Goal: Task Accomplishment & Management: Use online tool/utility

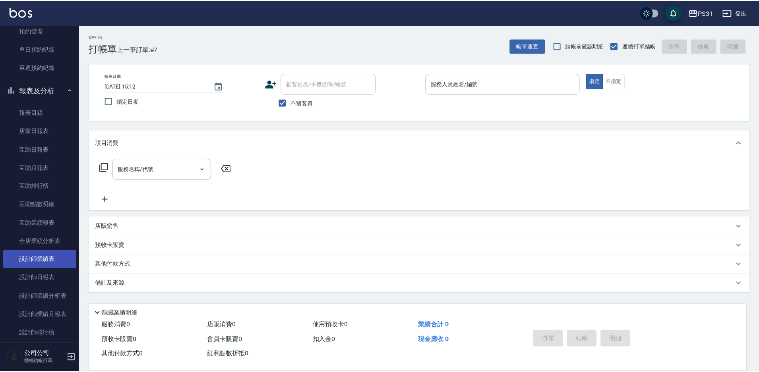
scroll to position [199, 0]
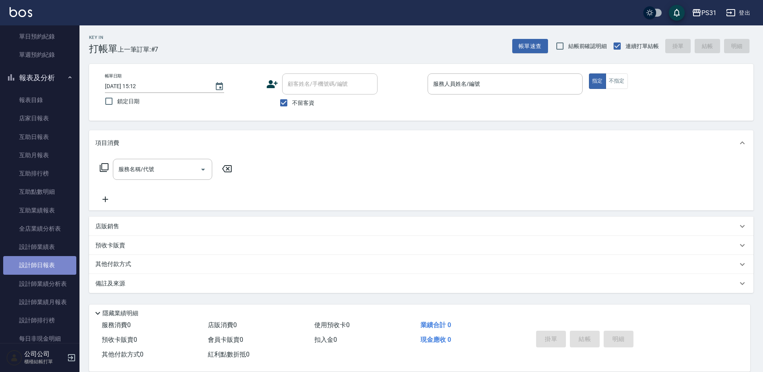
click at [51, 265] on link "設計師日報表" at bounding box center [39, 265] width 73 height 18
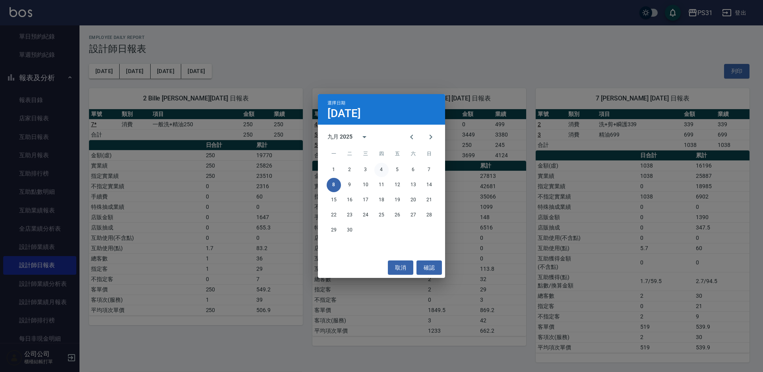
click at [379, 170] on button "4" at bounding box center [381, 170] width 14 height 14
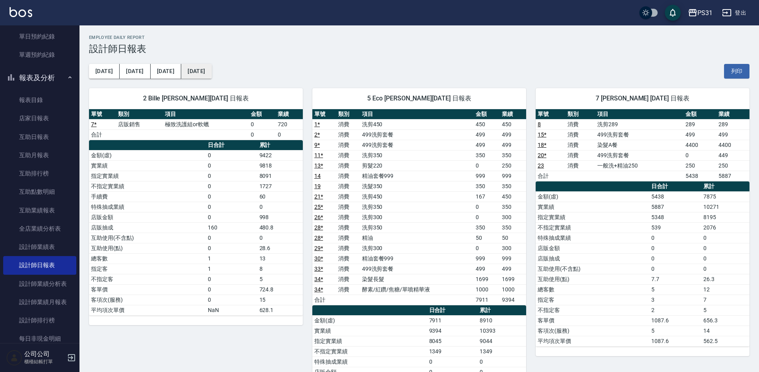
click at [185, 68] on button "2025/09/04" at bounding box center [196, 71] width 30 height 15
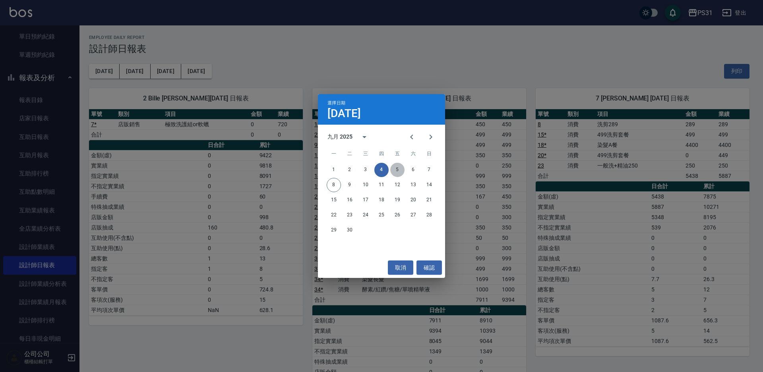
click at [398, 167] on button "5" at bounding box center [397, 170] width 14 height 14
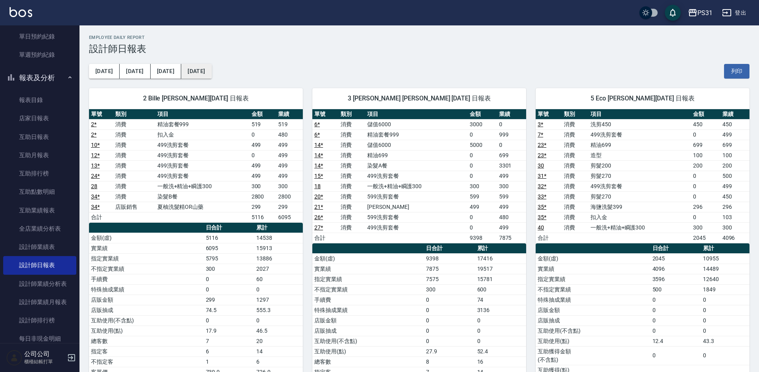
click at [188, 74] on button "2025/09/05" at bounding box center [196, 71] width 30 height 15
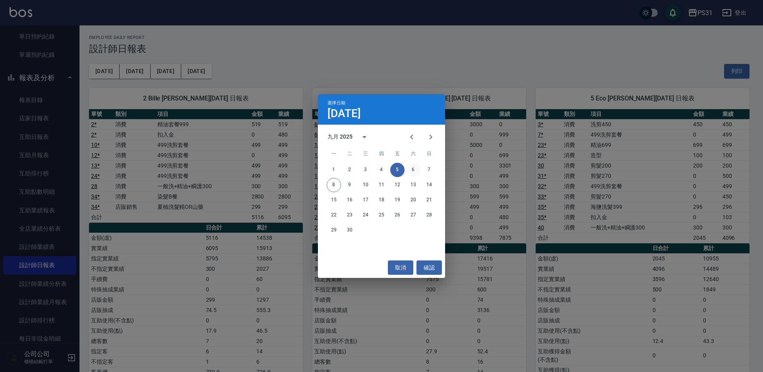
click at [415, 168] on button "6" at bounding box center [413, 170] width 14 height 14
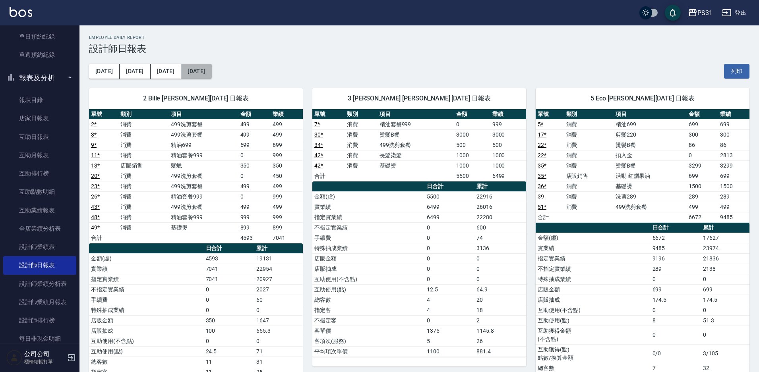
click at [196, 69] on button "2025/09/06" at bounding box center [196, 71] width 30 height 15
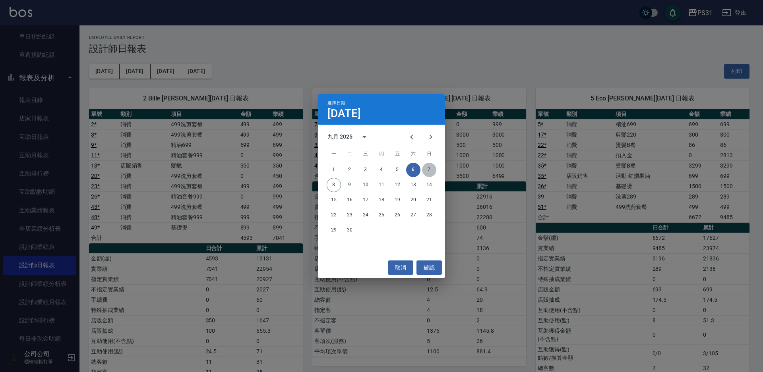
click at [427, 167] on button "7" at bounding box center [429, 170] width 14 height 14
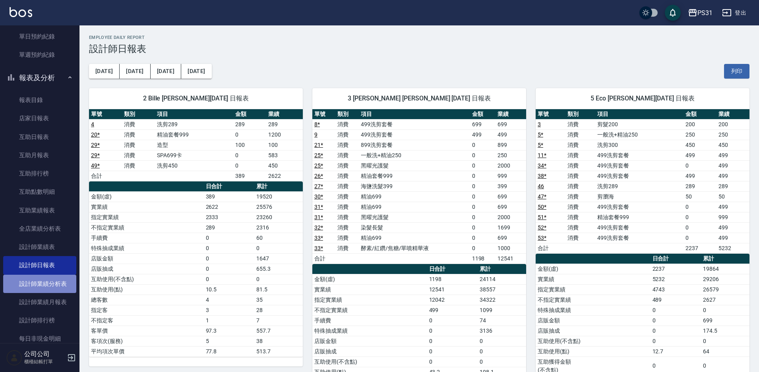
click at [53, 280] on link "設計師業績分析表" at bounding box center [39, 284] width 73 height 18
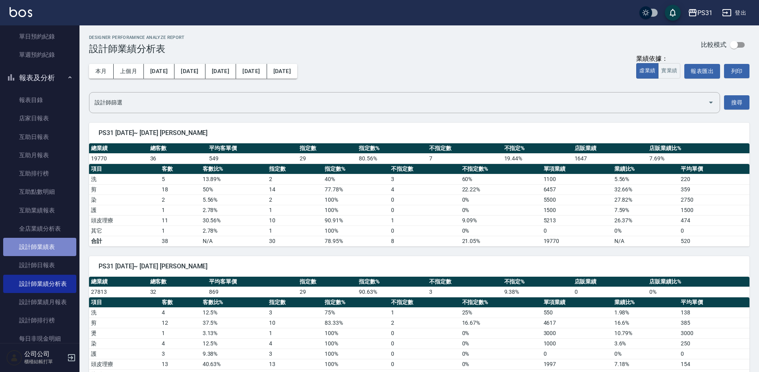
click at [62, 250] on link "設計師業績表" at bounding box center [39, 247] width 73 height 18
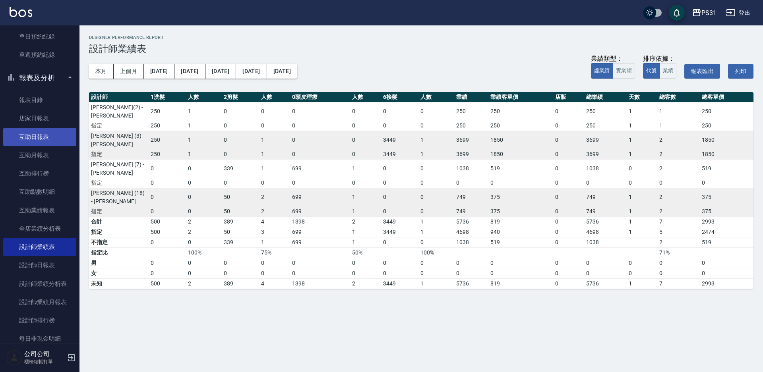
click at [46, 139] on link "互助日報表" at bounding box center [39, 137] width 73 height 18
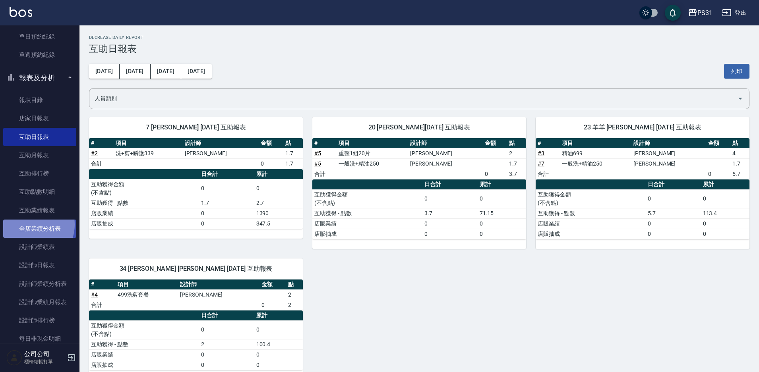
click at [30, 225] on link "全店業績分析表" at bounding box center [39, 229] width 73 height 18
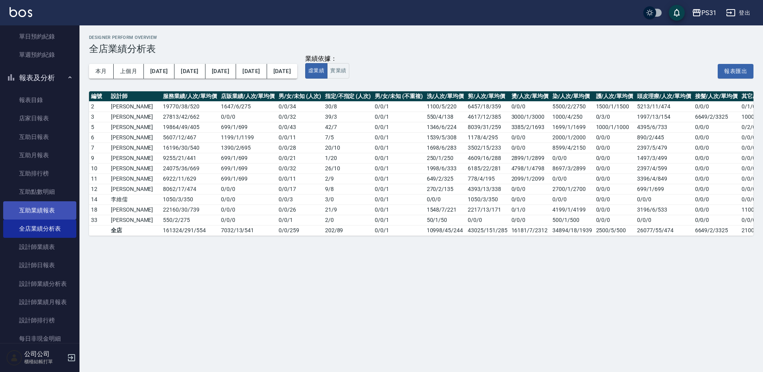
click at [38, 206] on link "互助業績報表" at bounding box center [39, 210] width 73 height 18
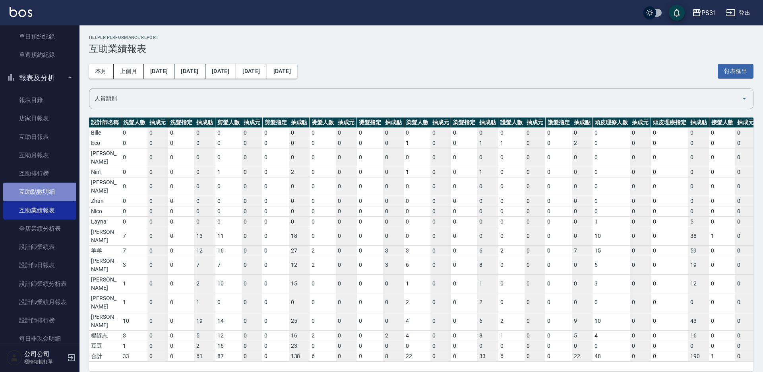
click at [50, 186] on link "互助點數明細" at bounding box center [39, 192] width 73 height 18
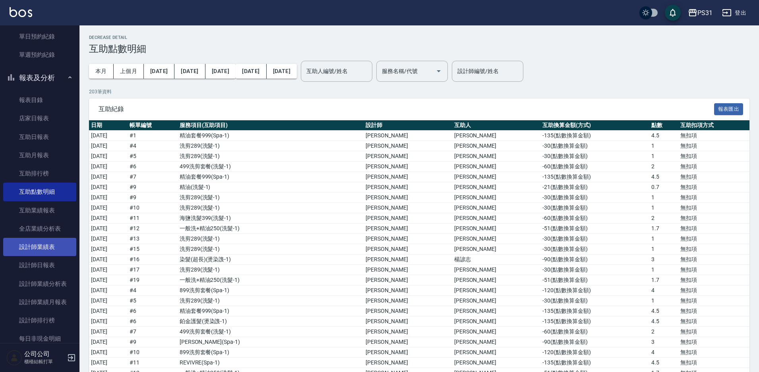
click at [53, 244] on link "設計師業績表" at bounding box center [39, 247] width 73 height 18
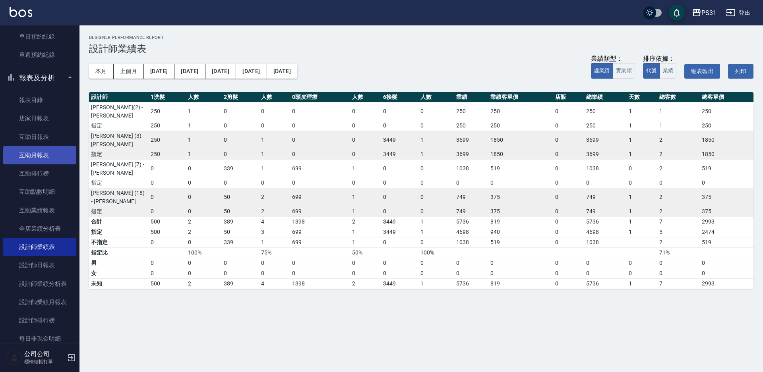
click at [43, 163] on link "互助月報表" at bounding box center [39, 155] width 73 height 18
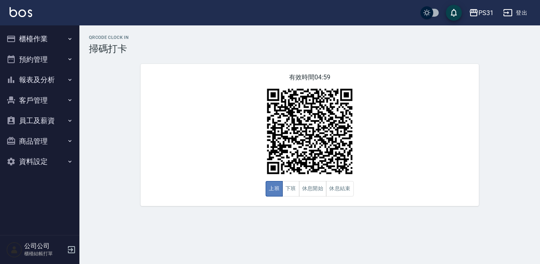
click at [269, 190] on button "上班" at bounding box center [274, 188] width 17 height 15
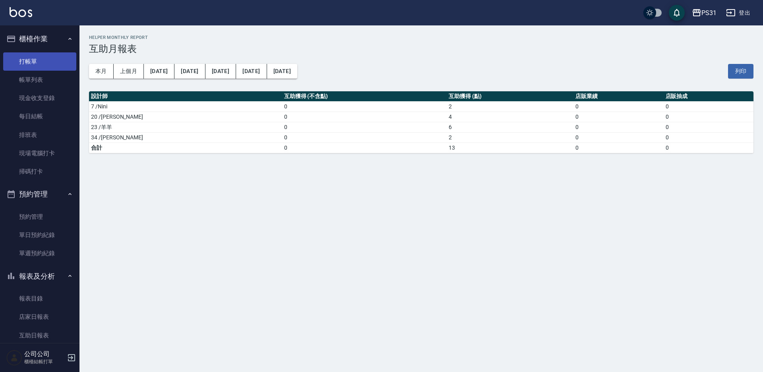
click at [33, 56] on link "打帳單" at bounding box center [39, 61] width 73 height 18
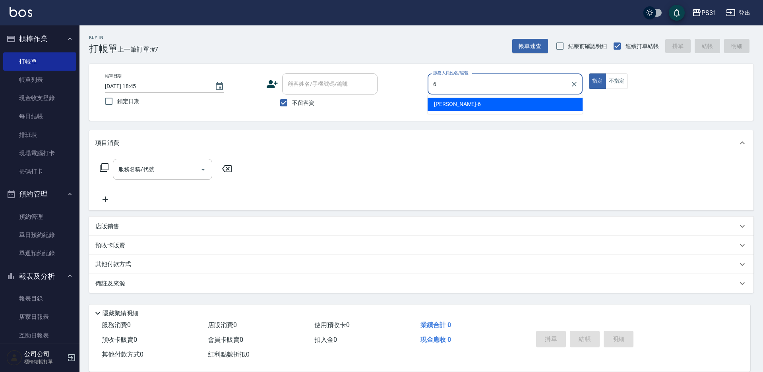
type input "Aki-6"
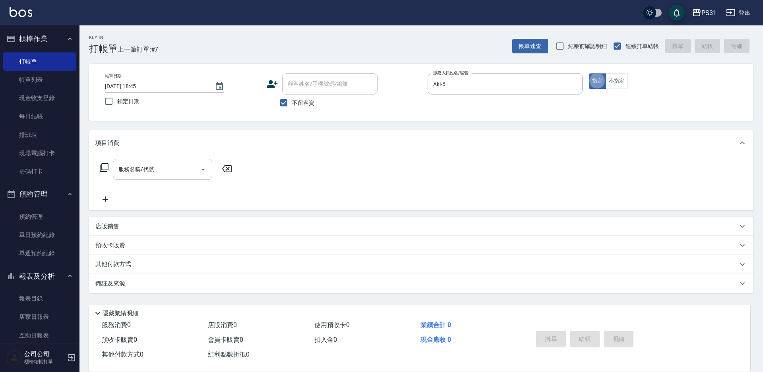
type button "true"
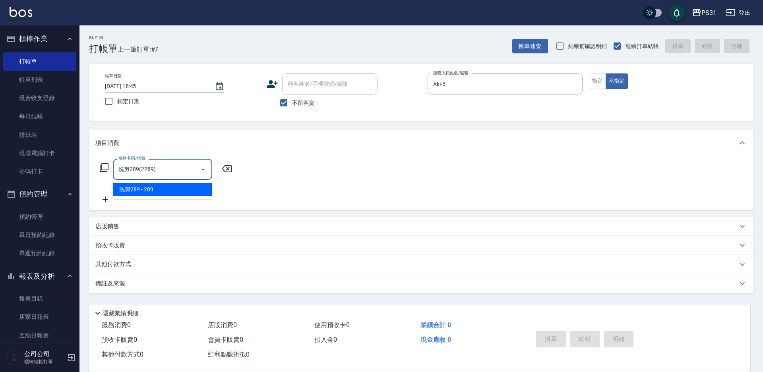
type input "洗剪289(2289)"
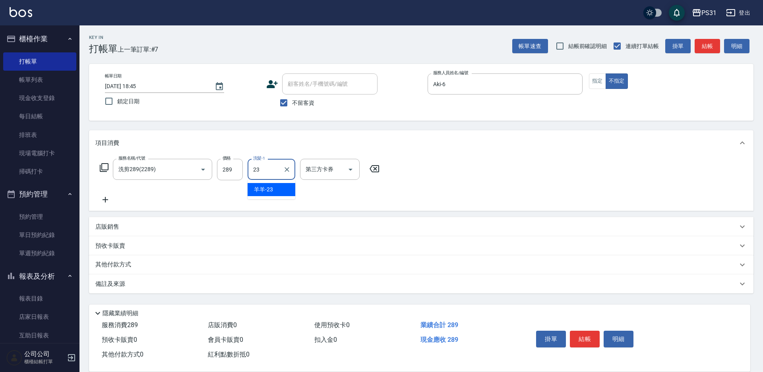
type input "羊羊-23"
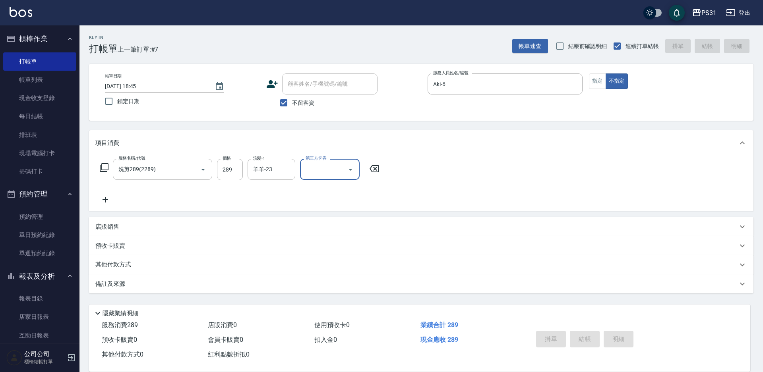
type input "2025/09/08 18:46"
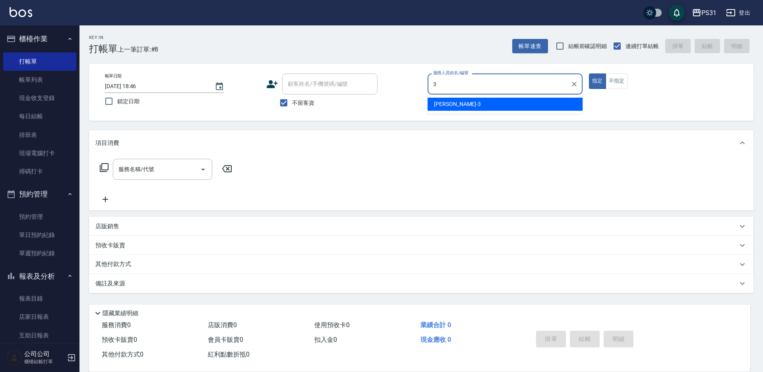
type input "Angel-3"
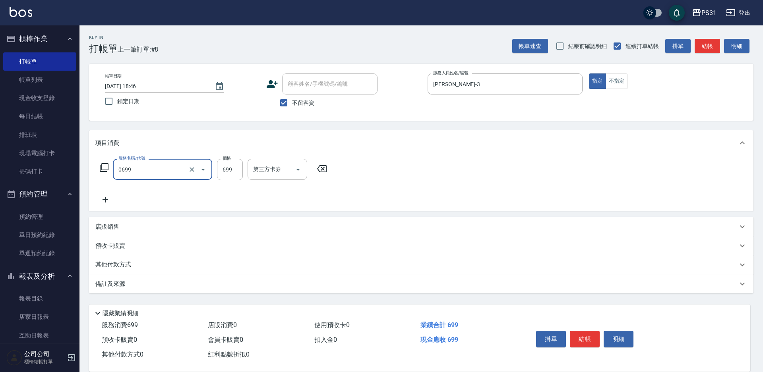
type input "精油699(0699)"
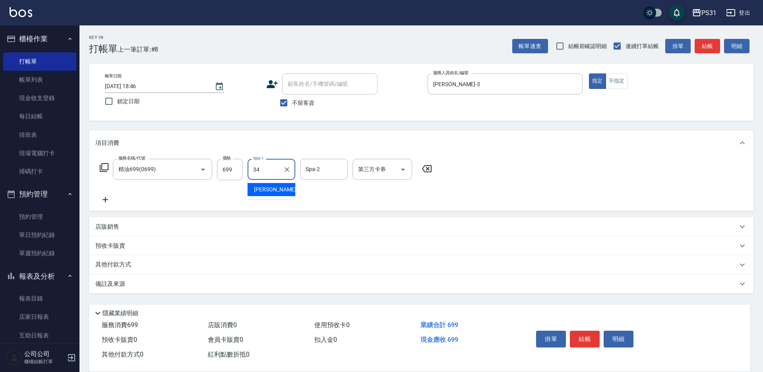
type input "鈺欣-34"
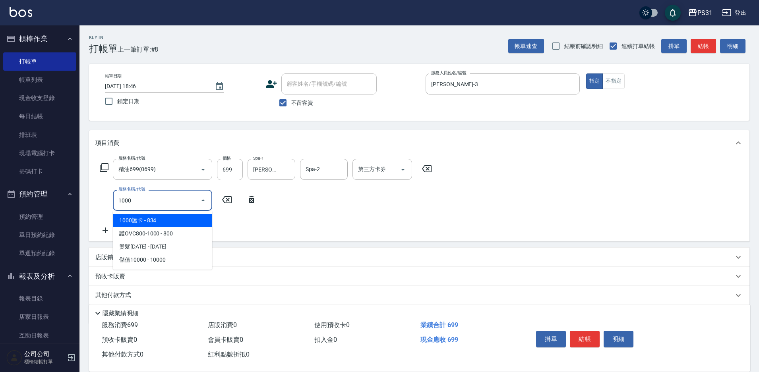
type input "1000"
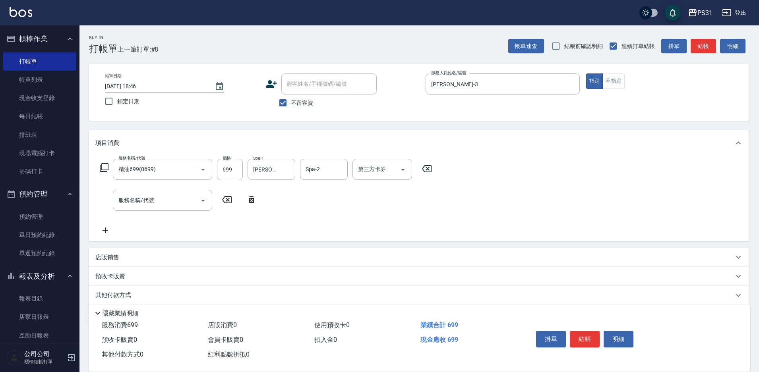
click at [105, 166] on icon at bounding box center [104, 168] width 10 height 10
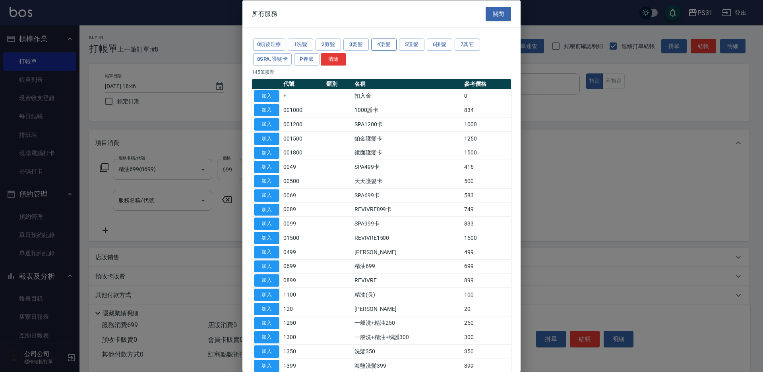
click at [379, 41] on button "4染髮" at bounding box center [383, 45] width 25 height 12
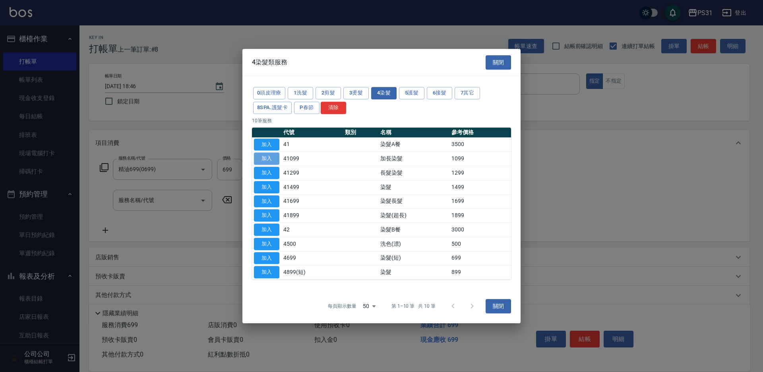
click at [278, 157] on button "加入" at bounding box center [266, 159] width 25 height 12
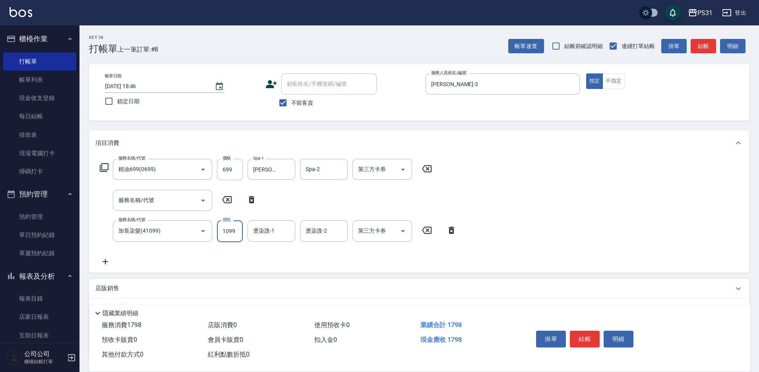
click at [232, 233] on input "1099" at bounding box center [230, 230] width 26 height 21
click at [406, 169] on icon "Open" at bounding box center [403, 170] width 10 height 10
type input "1000"
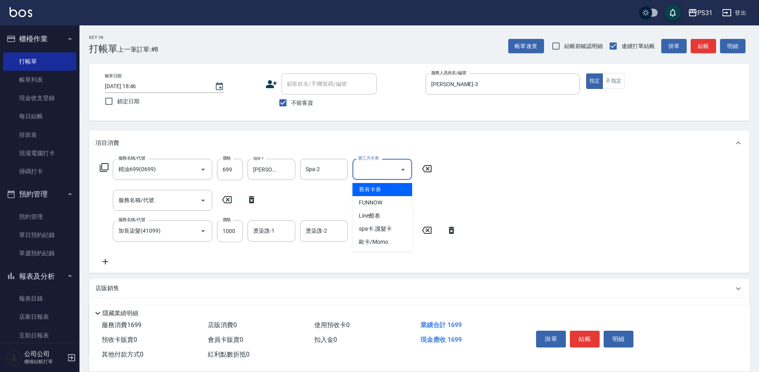
drag, startPoint x: 385, startPoint y: 191, endPoint x: 404, endPoint y: 221, distance: 36.5
click at [385, 191] on span "舊有卡券" at bounding box center [382, 189] width 60 height 13
type input "舊有卡券"
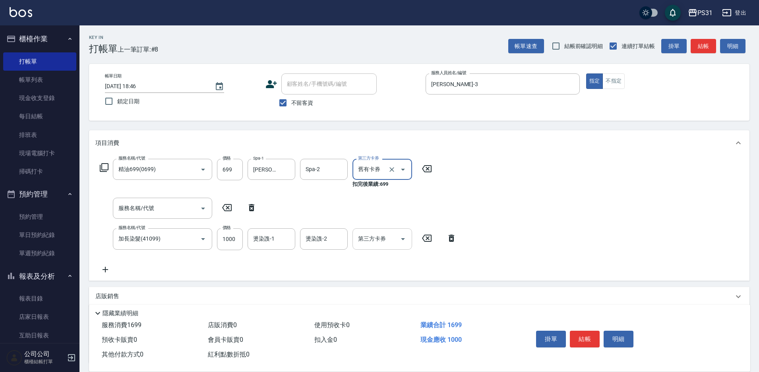
click at [405, 237] on icon "Open" at bounding box center [403, 239] width 10 height 10
click at [402, 236] on icon "Open" at bounding box center [403, 239] width 10 height 10
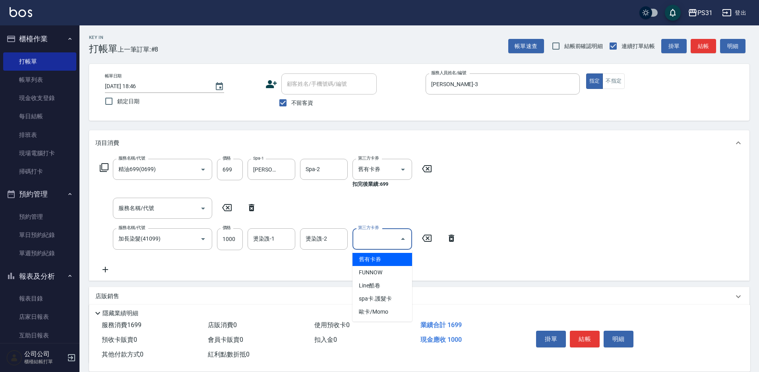
click at [390, 257] on span "舊有卡券" at bounding box center [382, 259] width 60 height 13
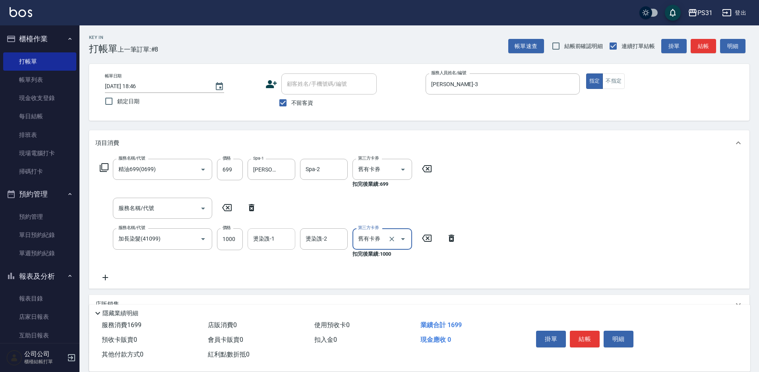
type input "舊有卡券"
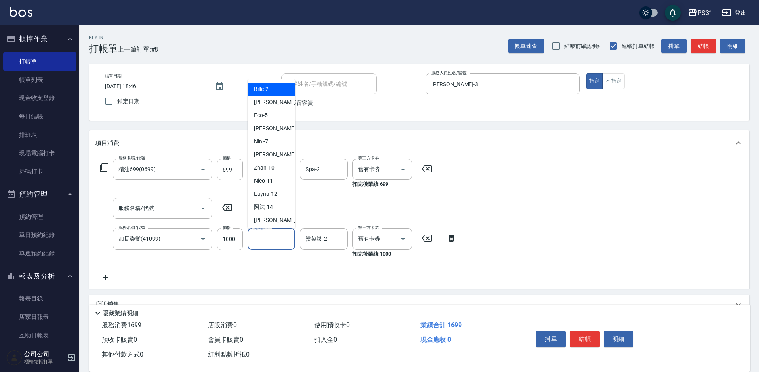
drag, startPoint x: 266, startPoint y: 241, endPoint x: 264, endPoint y: 235, distance: 6.1
click at [266, 240] on input "燙染謢-1" at bounding box center [271, 239] width 41 height 14
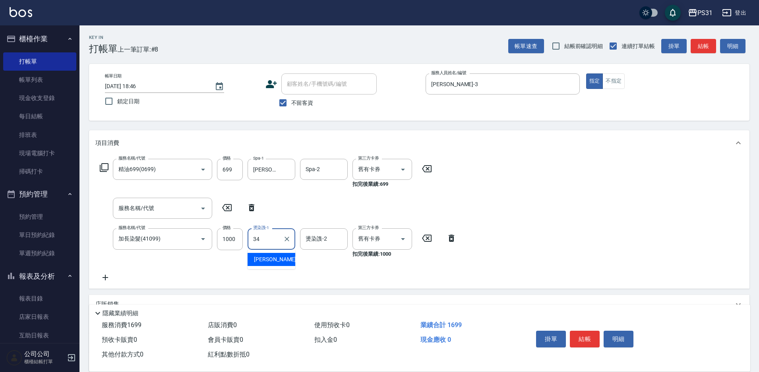
type input "[PERSON_NAME]-34"
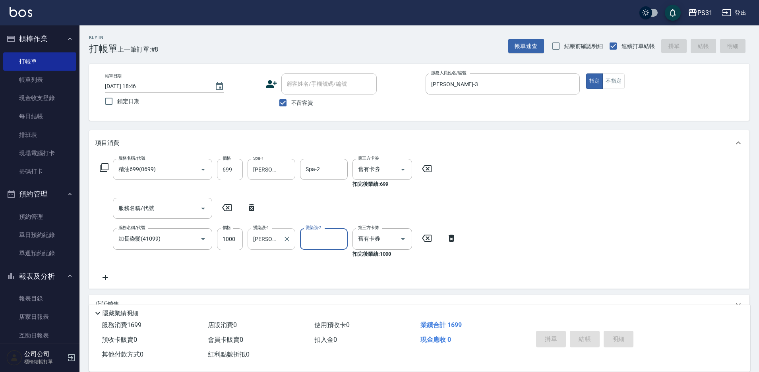
type input "2025/09/08 18:47"
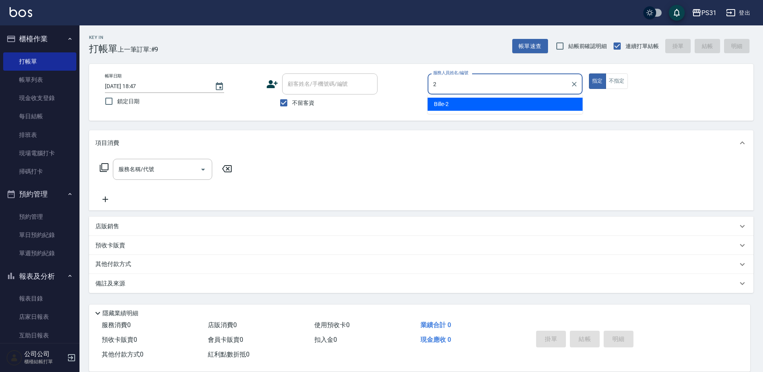
type input "Bille-2"
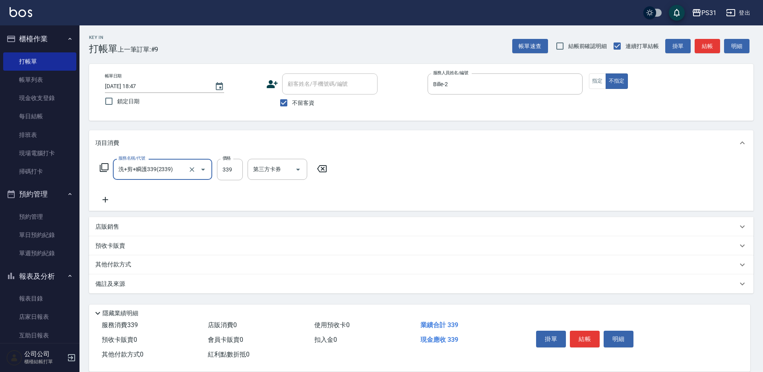
type input "洗+剪+瞬護339(2339)"
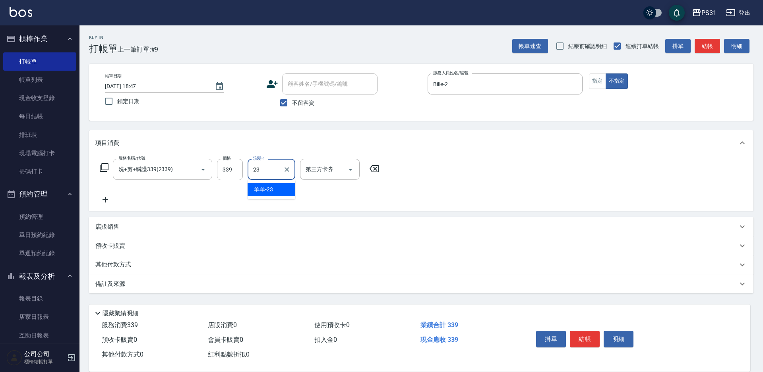
type input "羊羊-23"
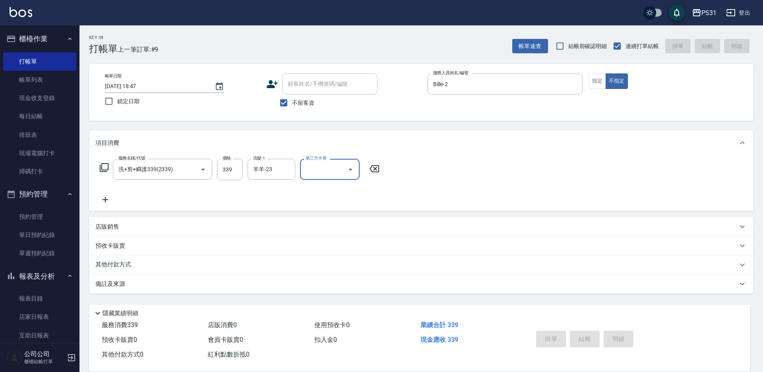
type input "2025/09/08 18:48"
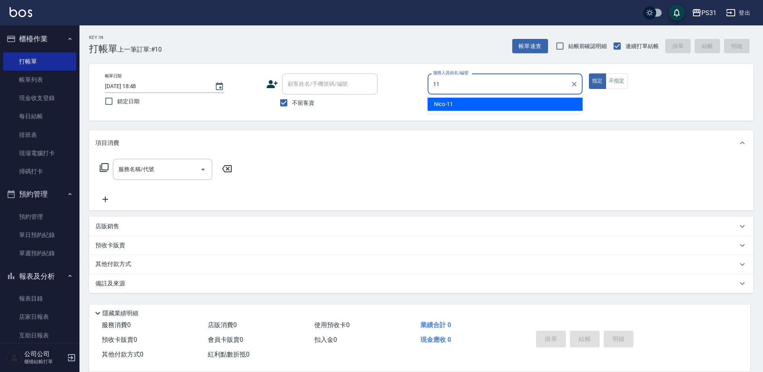
type input "Nico-11"
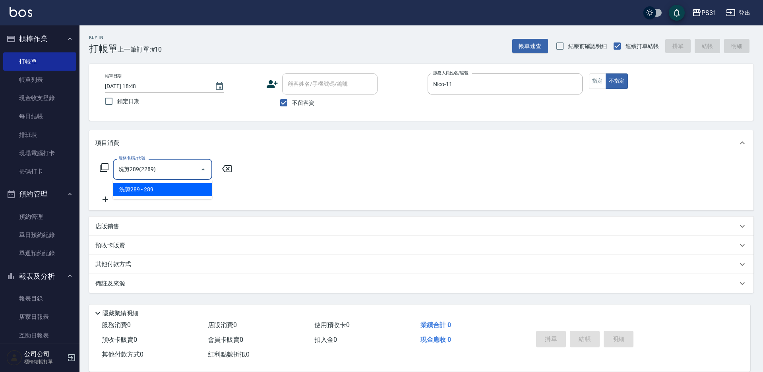
type input "洗剪289(2289)"
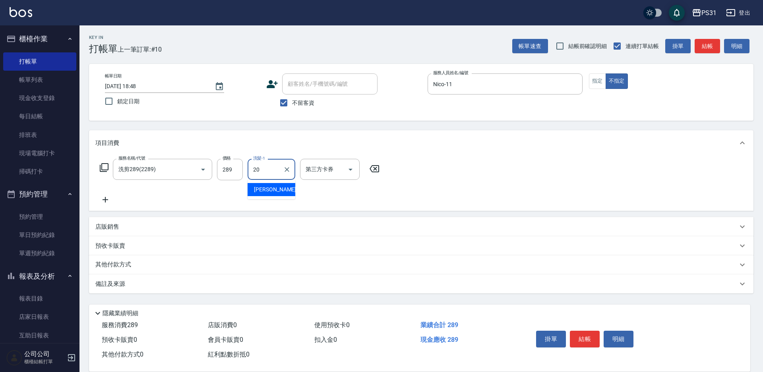
type input "[PERSON_NAME]-20"
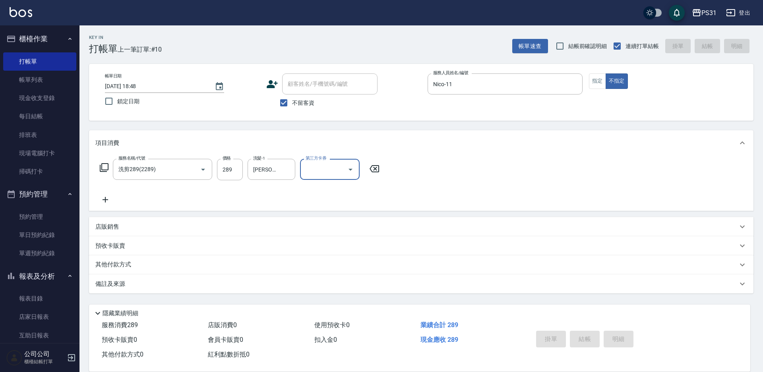
type input "2025/09/08 18:49"
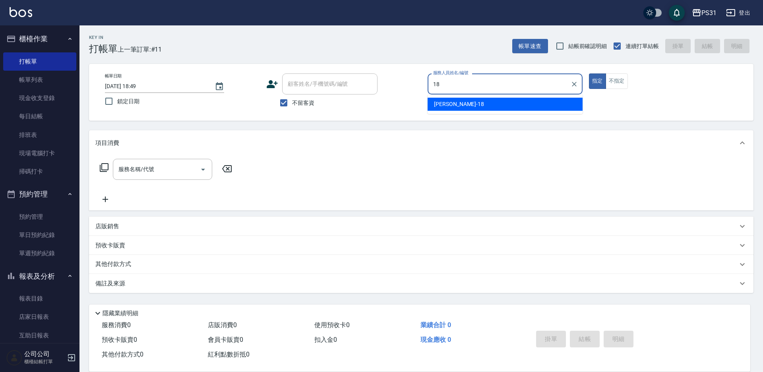
type input "[PERSON_NAME]-18"
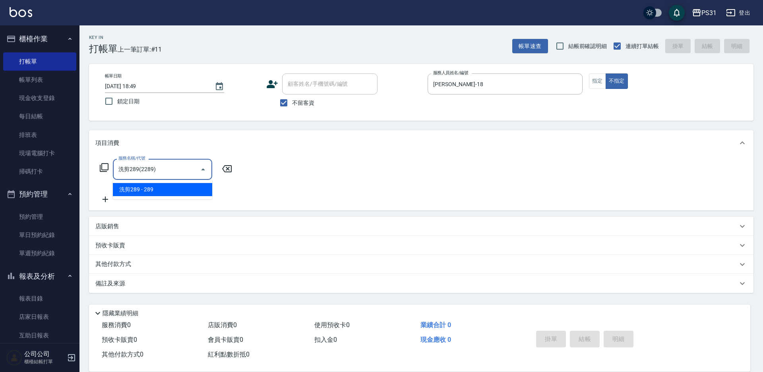
type input "洗剪289(2289)"
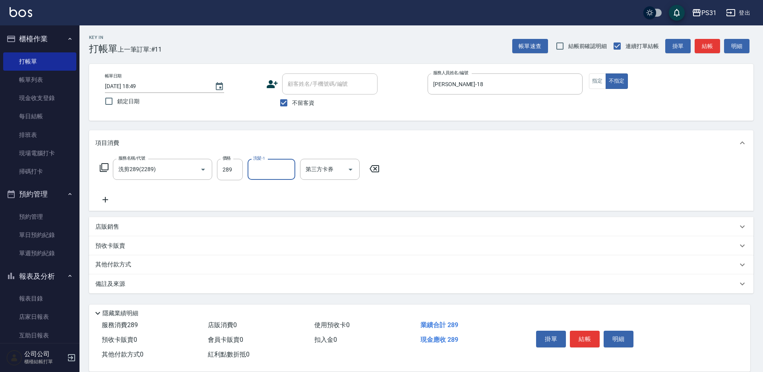
type input "3"
type input "豆豆-43"
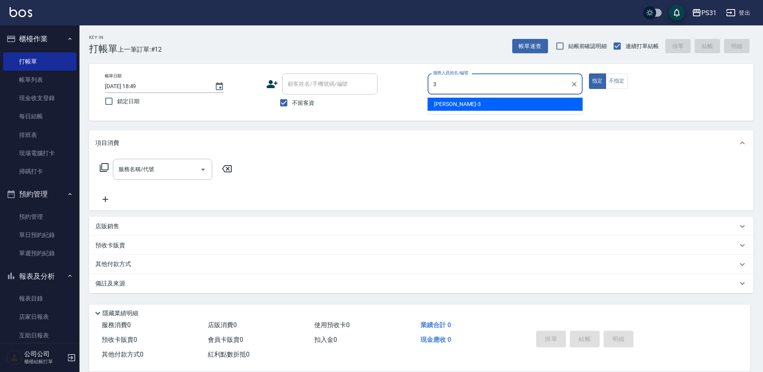
type input "Angel-3"
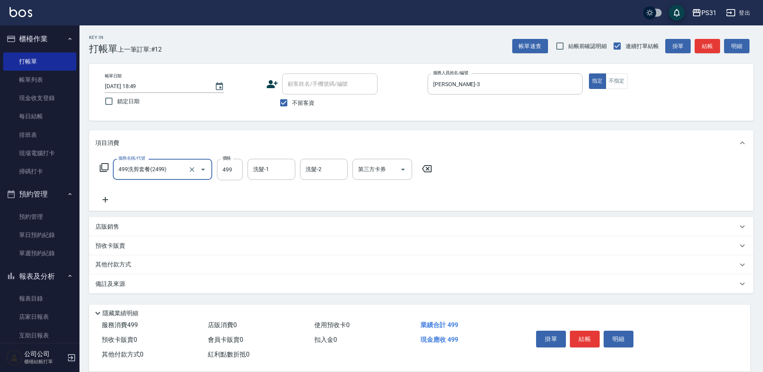
type input "499洗剪套餐(2499)"
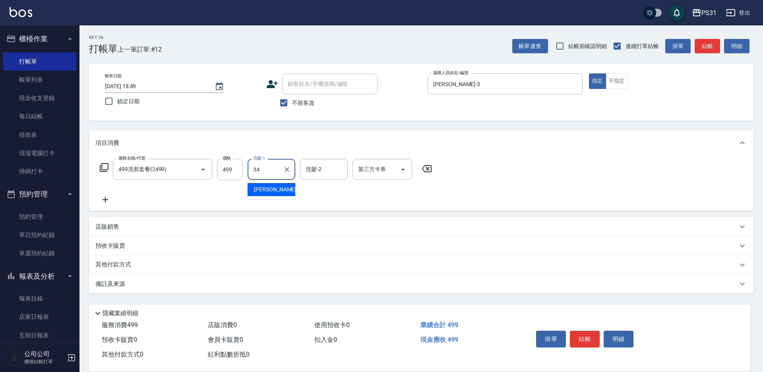
type input "[PERSON_NAME]-34"
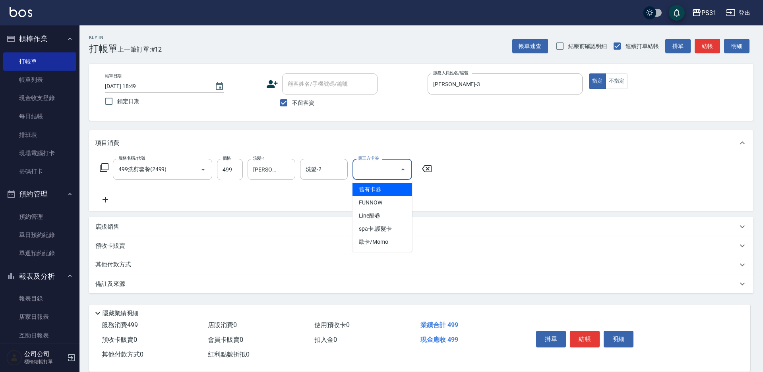
type input "舊有卡券"
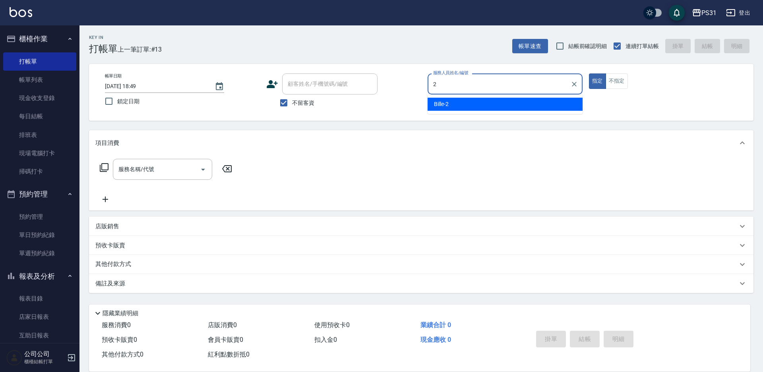
type input "Bille-2"
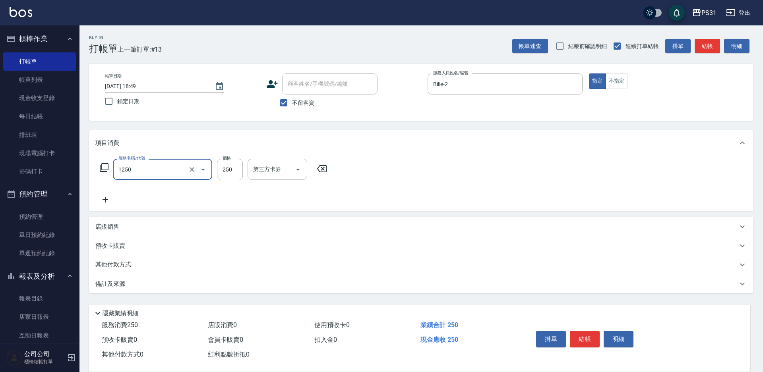
type input "一般洗+精油250(1250)"
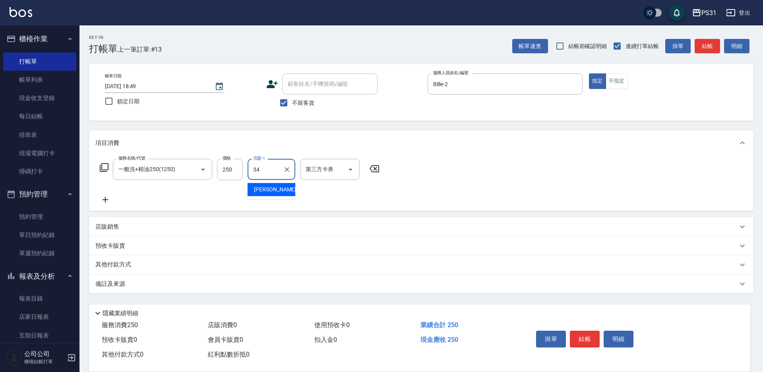
type input "[PERSON_NAME]-34"
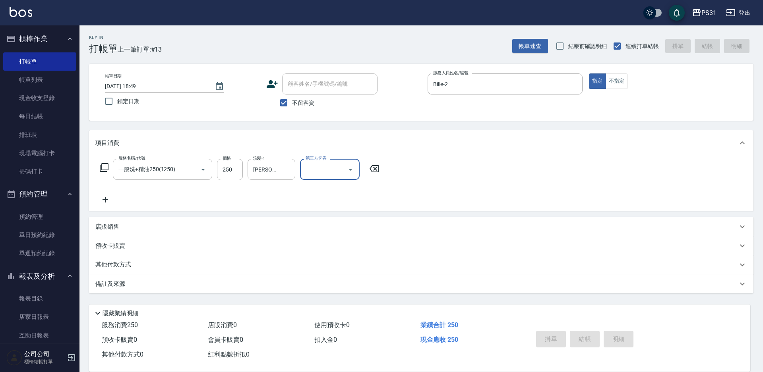
type input "2025/09/08 18:50"
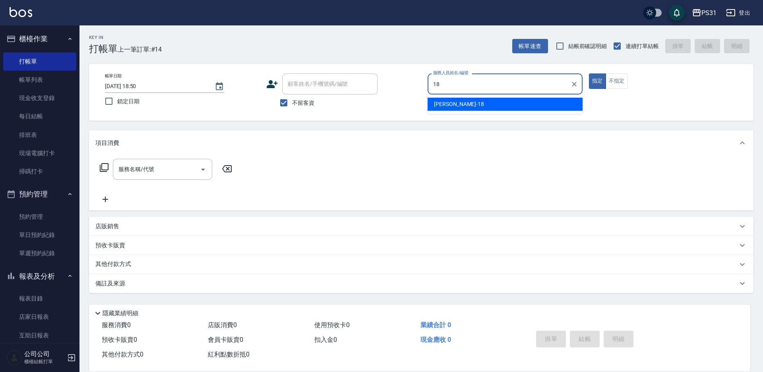
type input "[PERSON_NAME]-18"
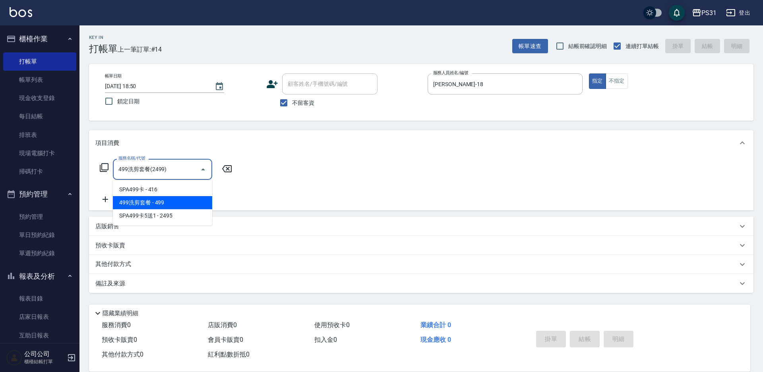
type input "499洗剪套餐(2499)"
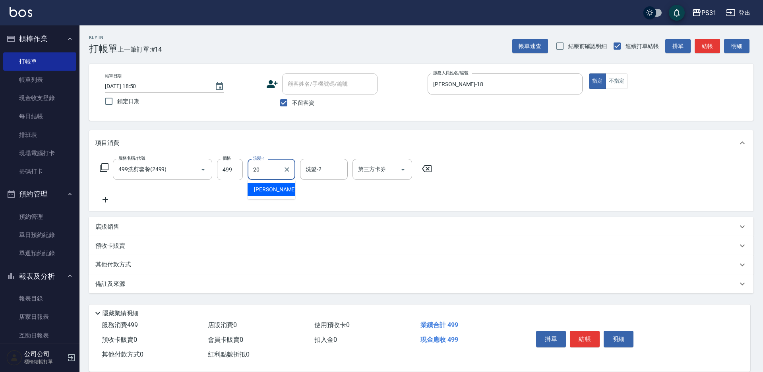
type input "[PERSON_NAME]-20"
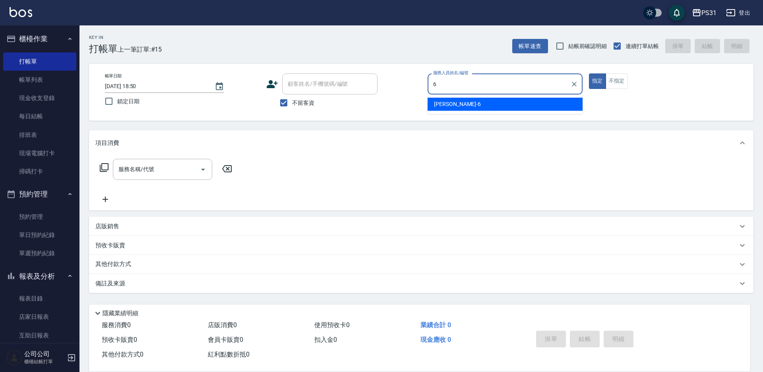
type input "Aki-6"
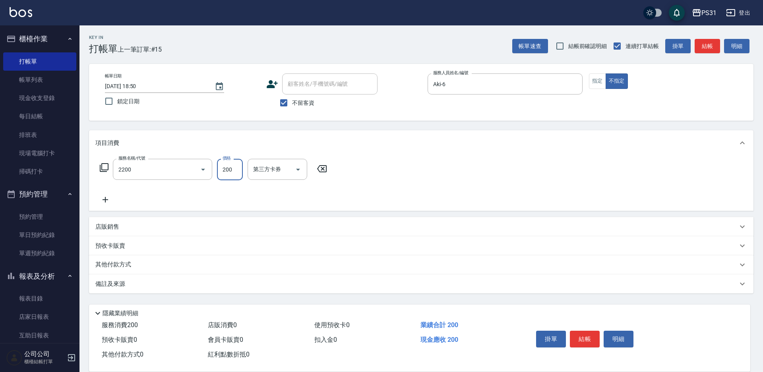
type input "剪髮200(2200)"
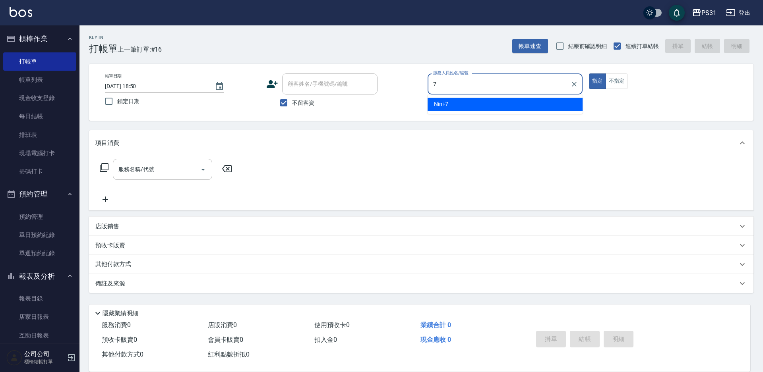
type input "Nini-7"
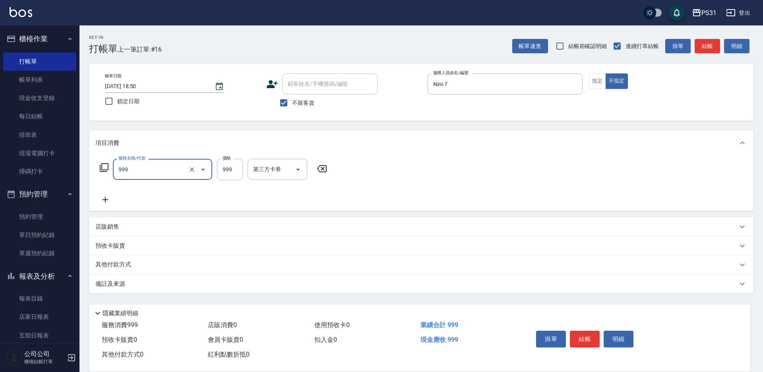
type input "精油套餐999(999)"
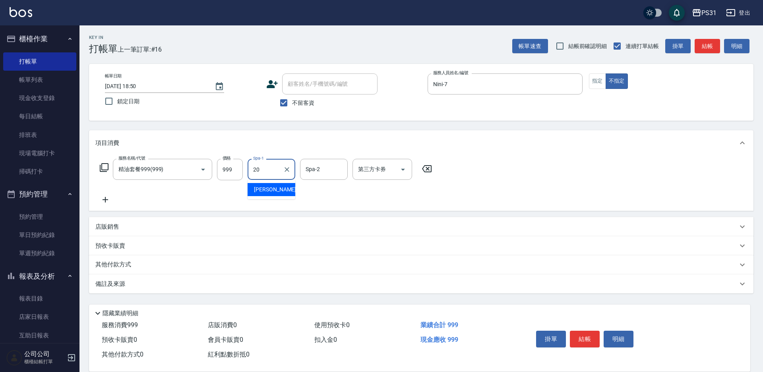
type input "[PERSON_NAME]-20"
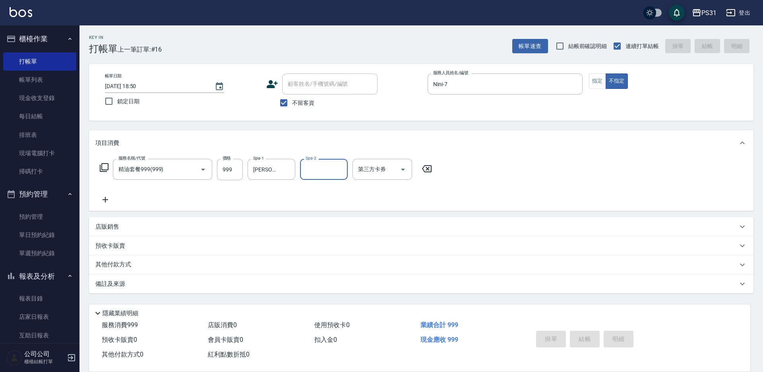
type input "2025/09/08 18:52"
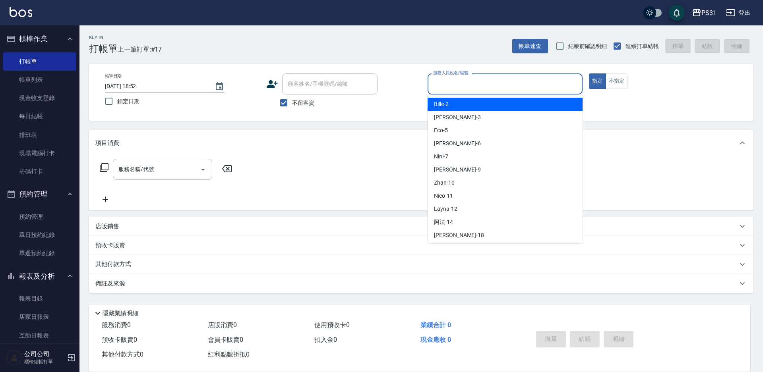
click at [472, 89] on input "服務人員姓名/編號" at bounding box center [505, 84] width 148 height 14
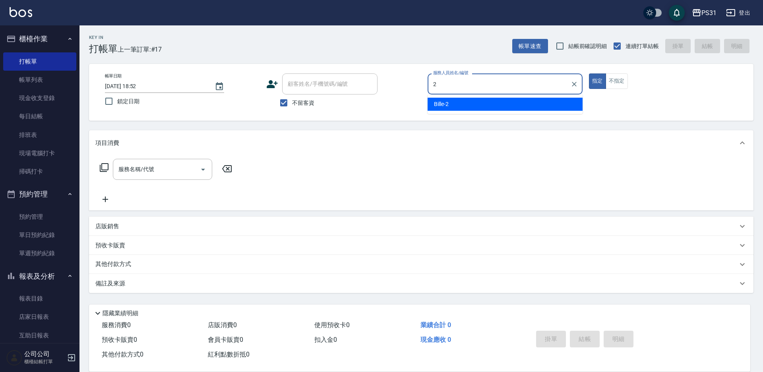
type input "Bille-2"
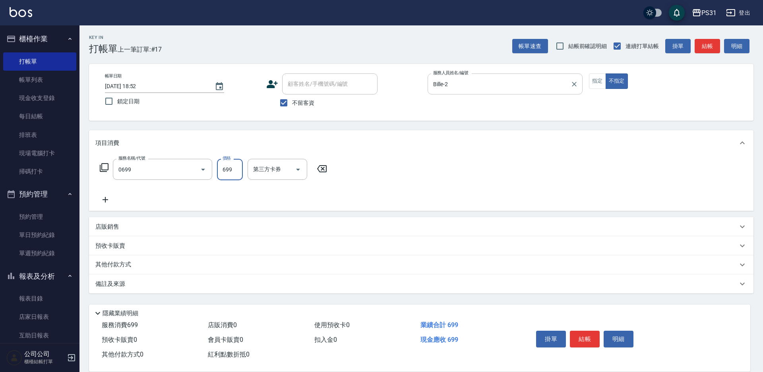
type input "精油699(0699)"
type input "羊羊-23"
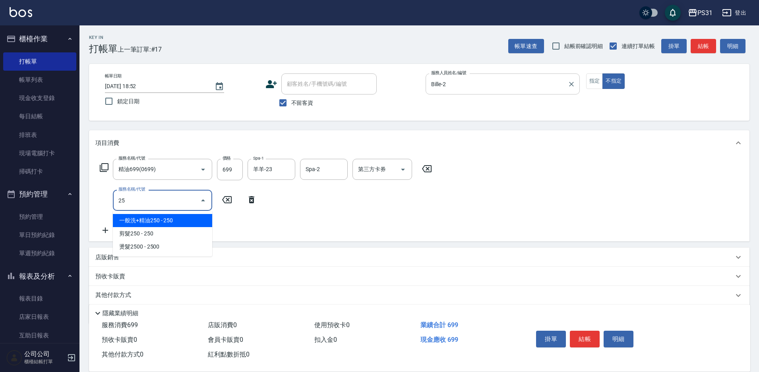
type input "250"
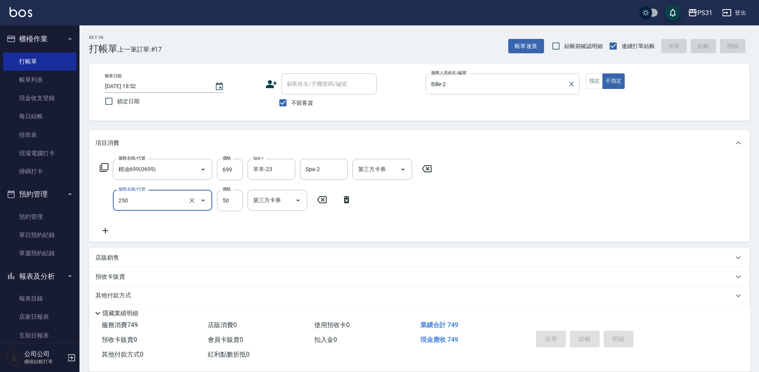
type input "2025/09/08 18:54"
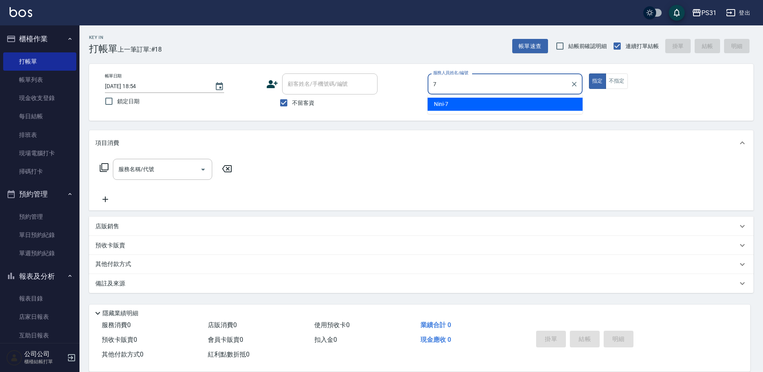
type input "Nini-7"
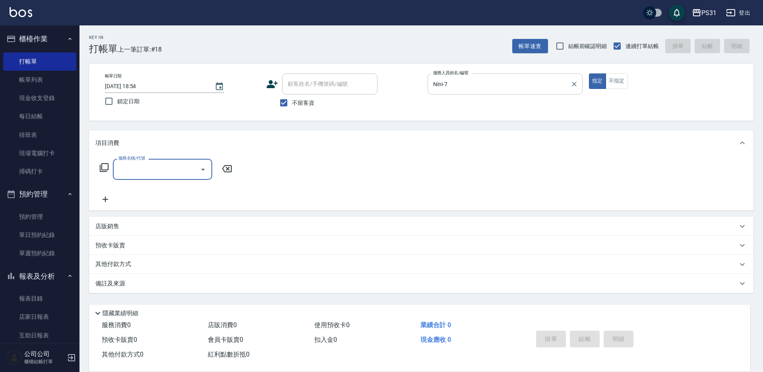
type input "0"
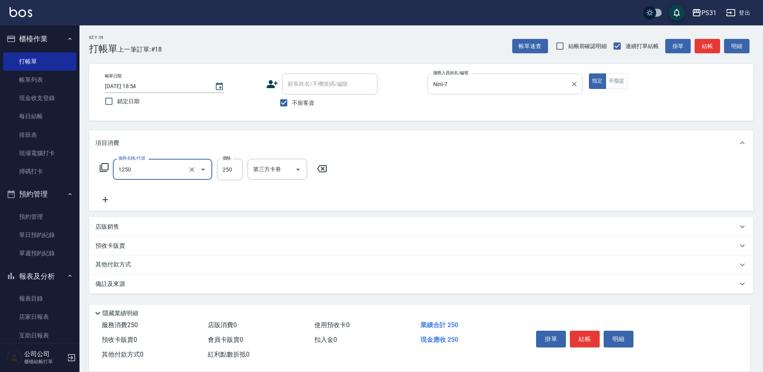
type input "一般洗+精油250(1250)"
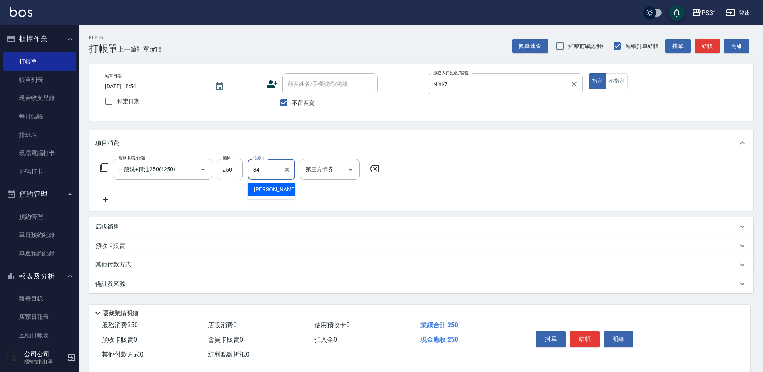
type input "[PERSON_NAME]-34"
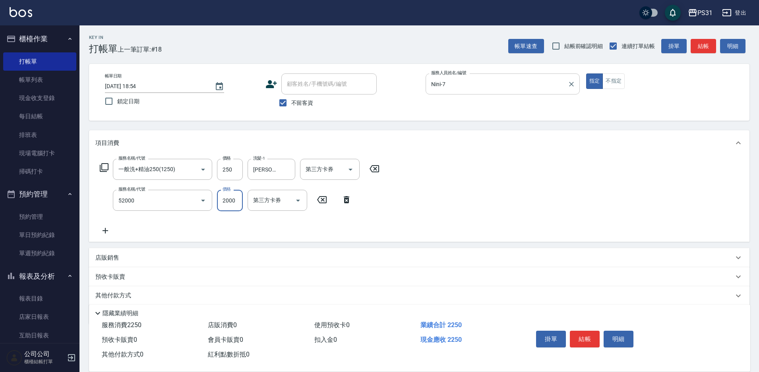
type input "黑曜光護髮(52000)"
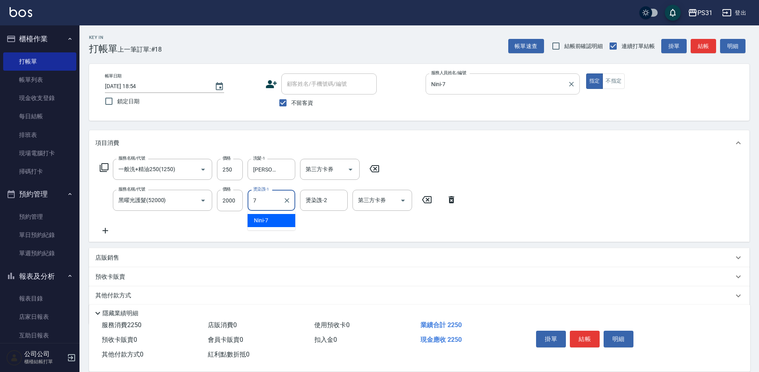
type input "Nini-7"
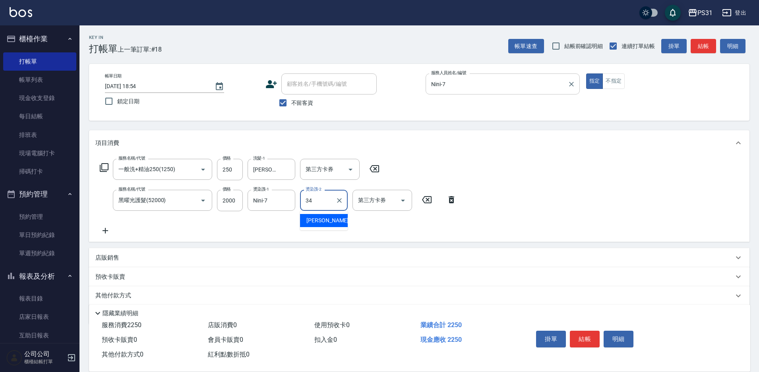
type input "[PERSON_NAME]-34"
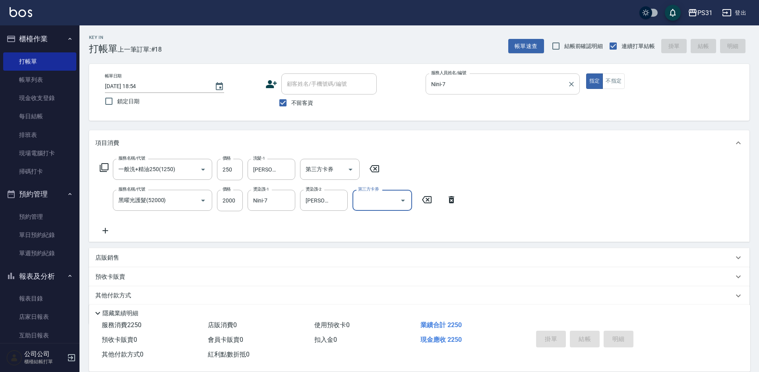
type input "2025/09/08 18:55"
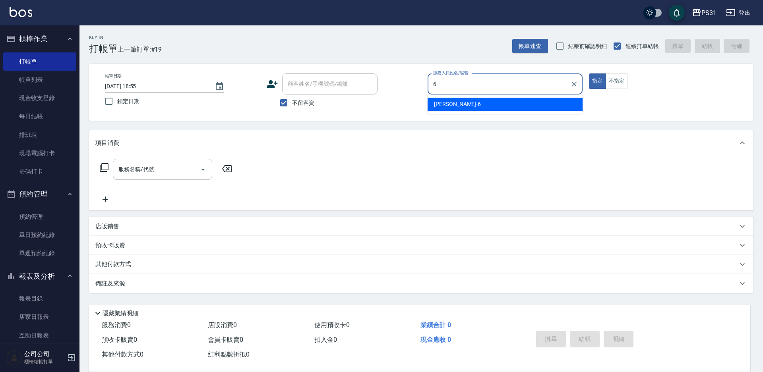
type input "Aki-6"
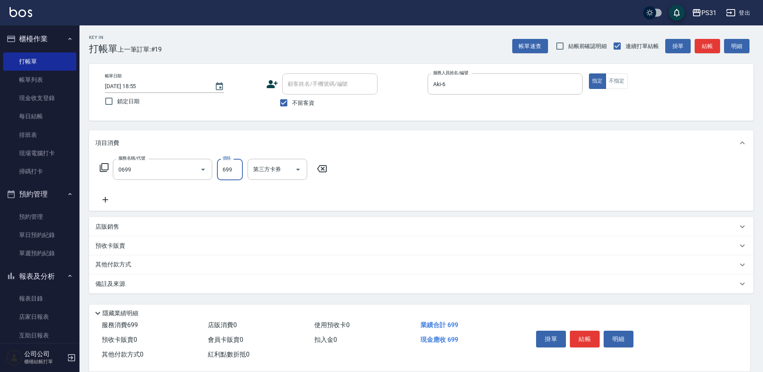
type input "精油699(0699)"
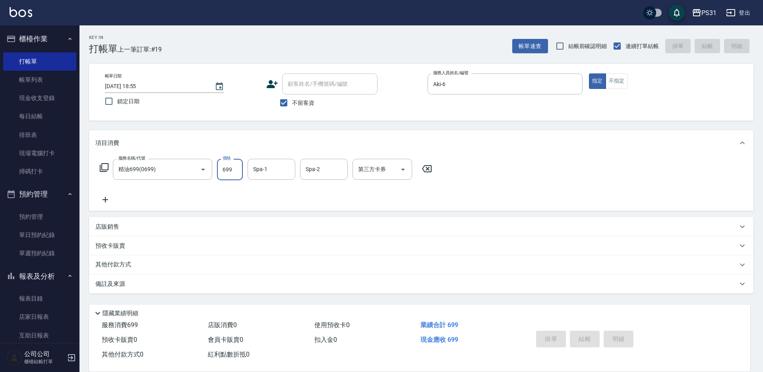
type input "2025/09/08 18:57"
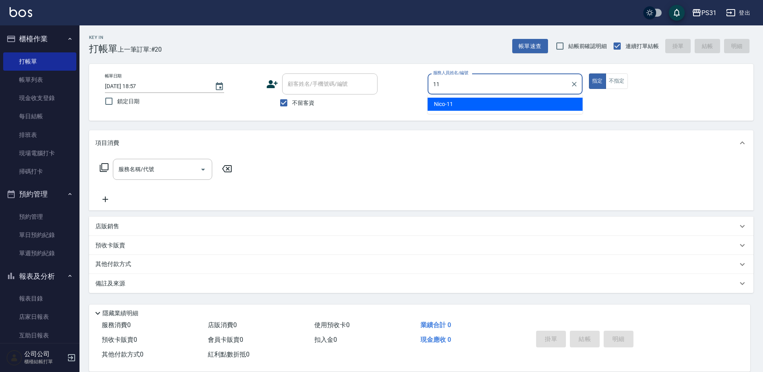
type input "Nico-11"
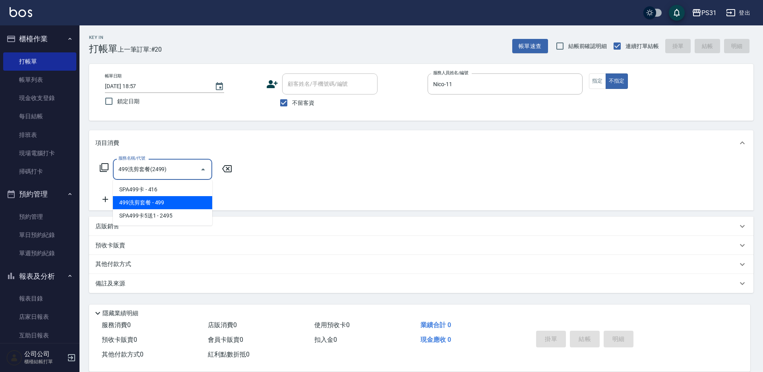
type input "499洗剪套餐(2499)"
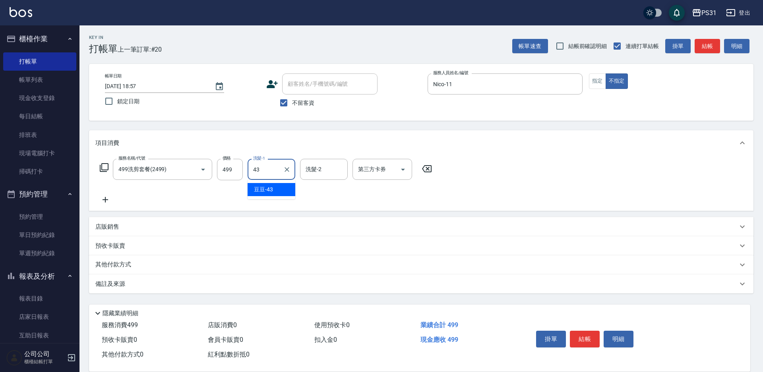
type input "豆豆-43"
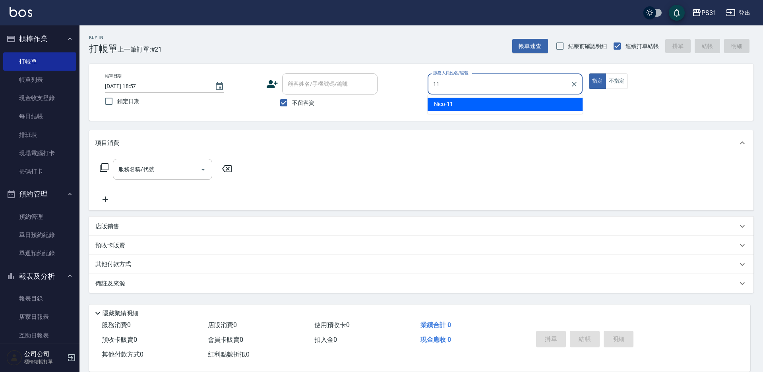
type input "Nico-11"
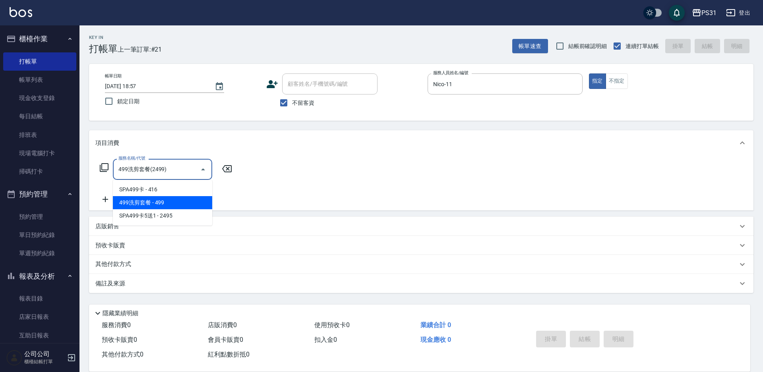
type input "499洗剪套餐(2499)"
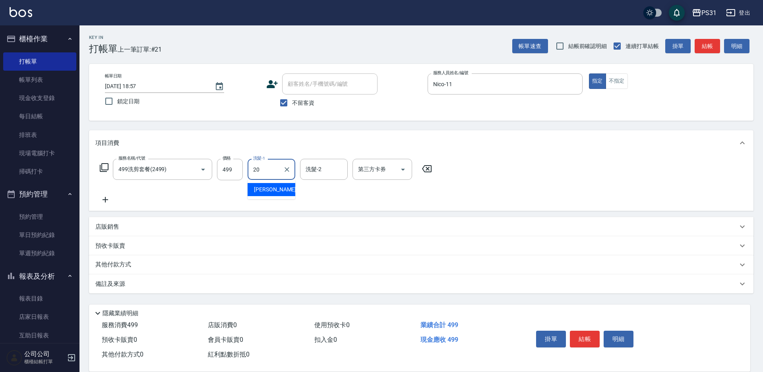
type input "[PERSON_NAME]-20"
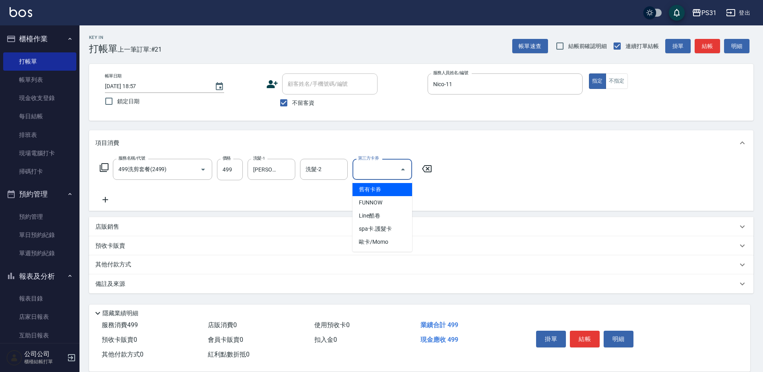
type input "舊有卡券"
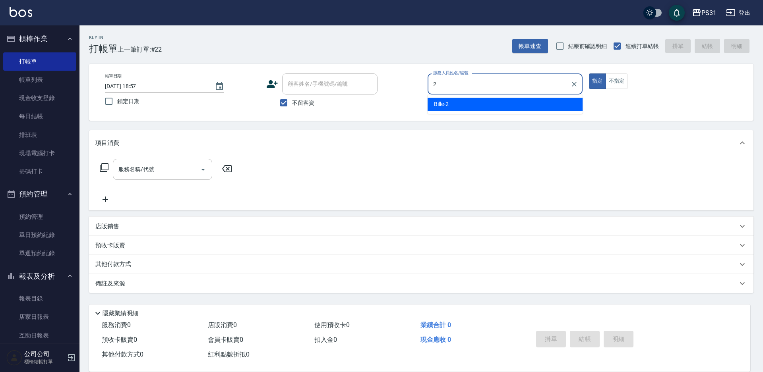
type input "Bille-2"
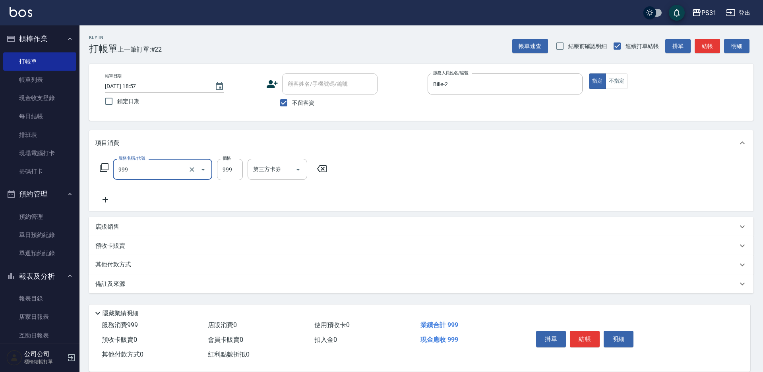
type input "精油套餐999(999)"
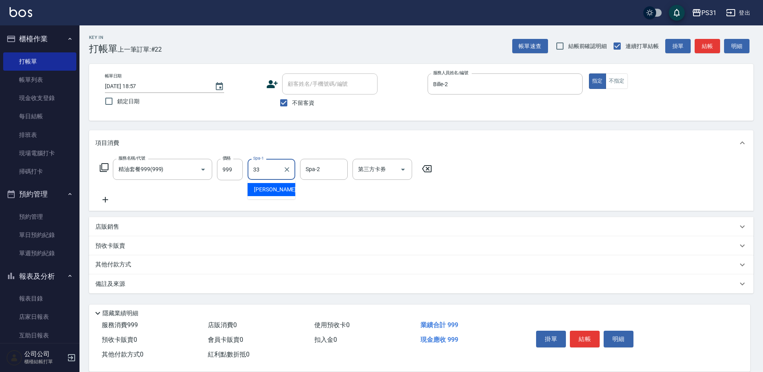
type input "[PERSON_NAME]-33"
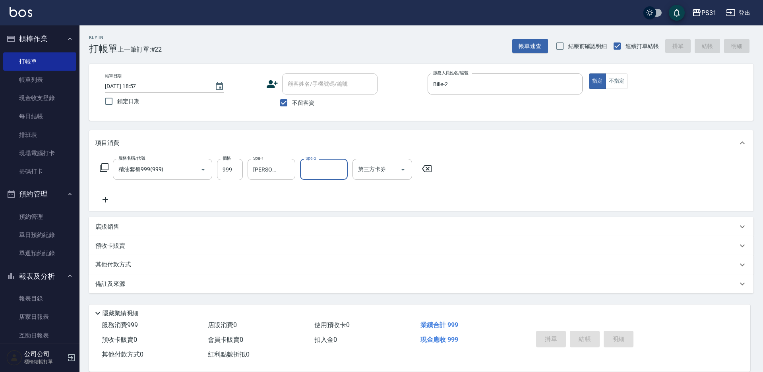
type input "2025/09/08 19:01"
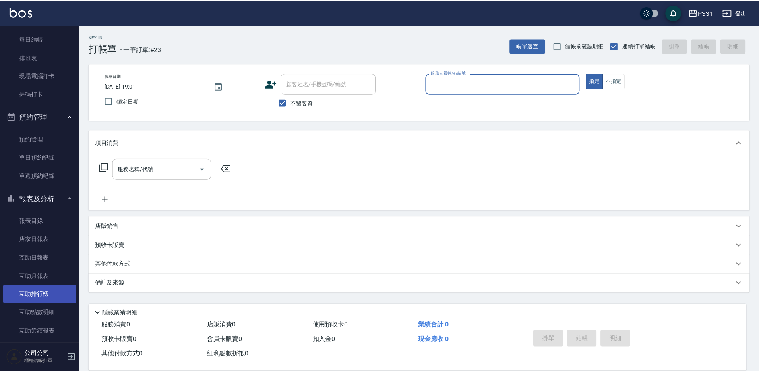
scroll to position [79, 0]
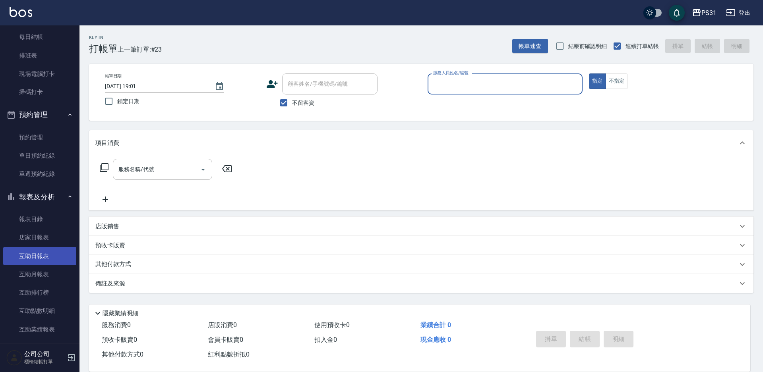
click at [46, 258] on link "互助日報表" at bounding box center [39, 256] width 73 height 18
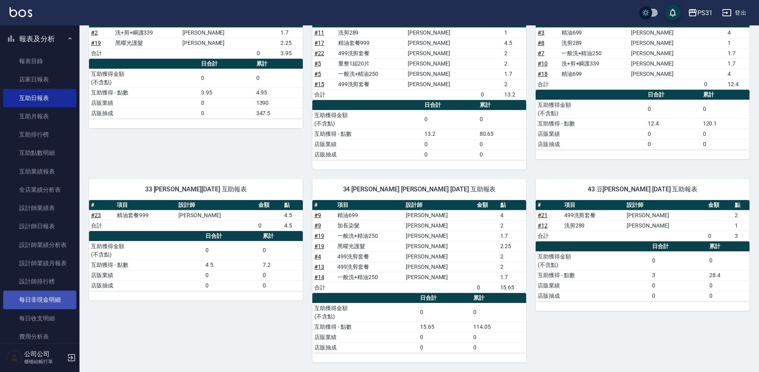
scroll to position [238, 0]
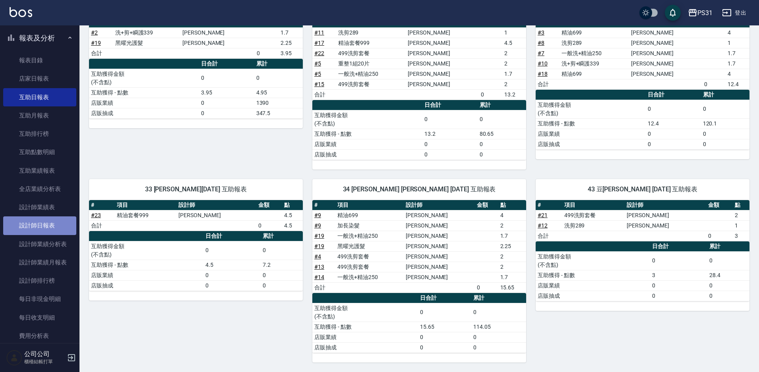
drag, startPoint x: 42, startPoint y: 231, endPoint x: 33, endPoint y: 234, distance: 9.3
click at [41, 231] on link "設計師日報表" at bounding box center [39, 226] width 73 height 18
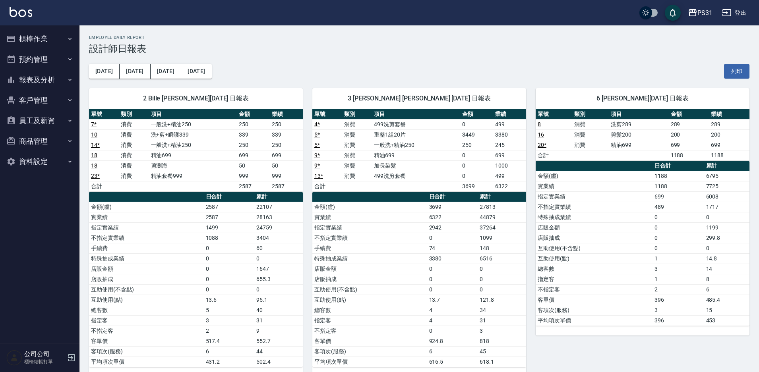
click at [28, 34] on button "櫃檯作業" at bounding box center [39, 39] width 73 height 21
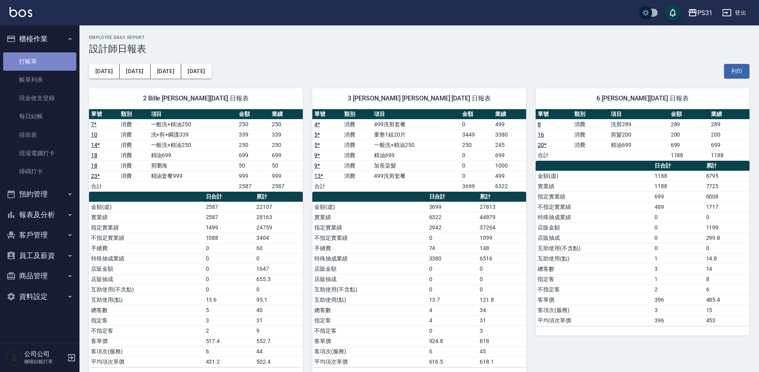
click at [43, 64] on link "打帳單" at bounding box center [39, 61] width 73 height 18
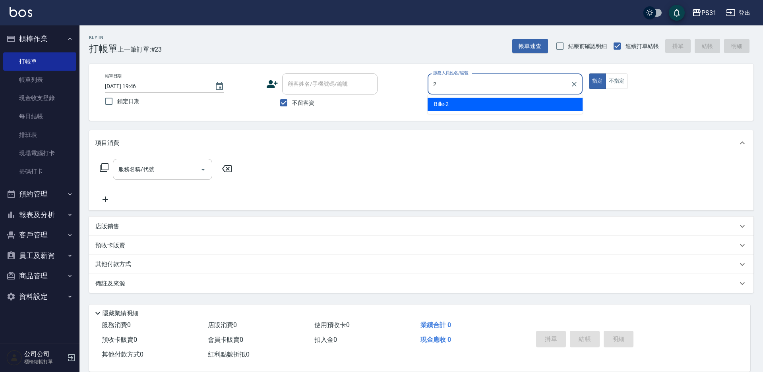
type input "Bille-2"
type button "true"
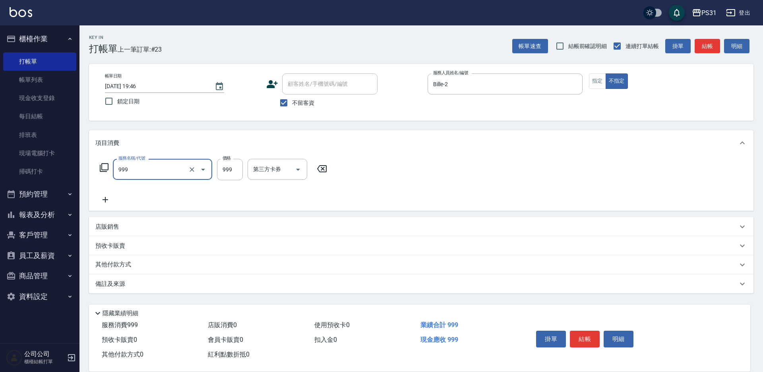
type input "精油套餐999(999)"
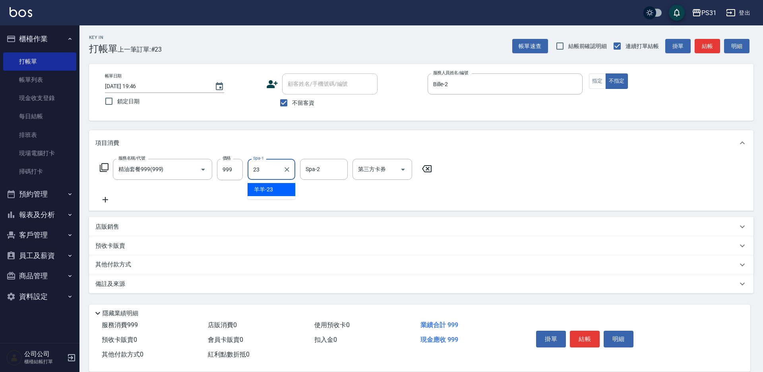
type input "羊羊-23"
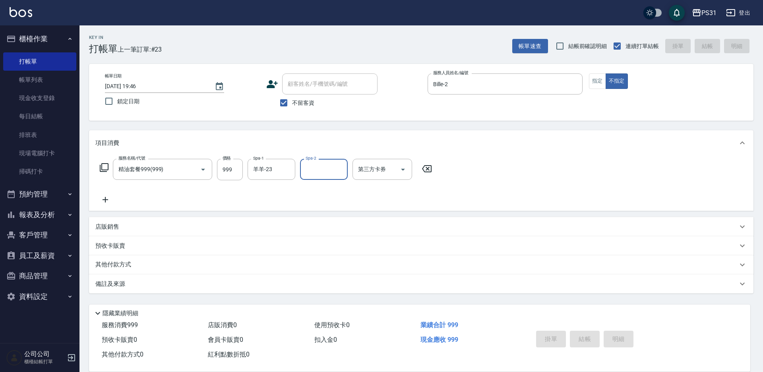
type input "2025/09/08 19:47"
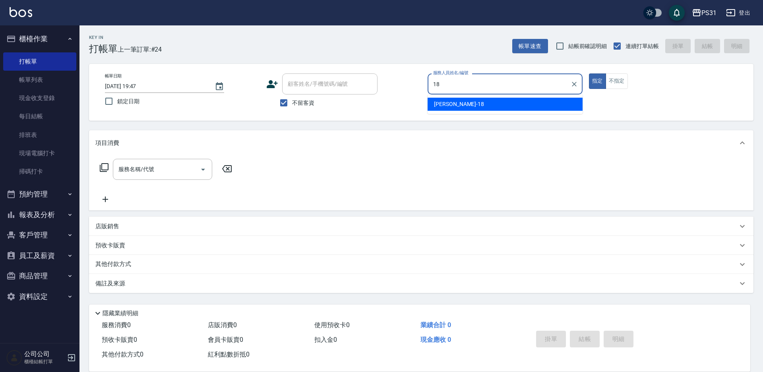
type input "[PERSON_NAME]-18"
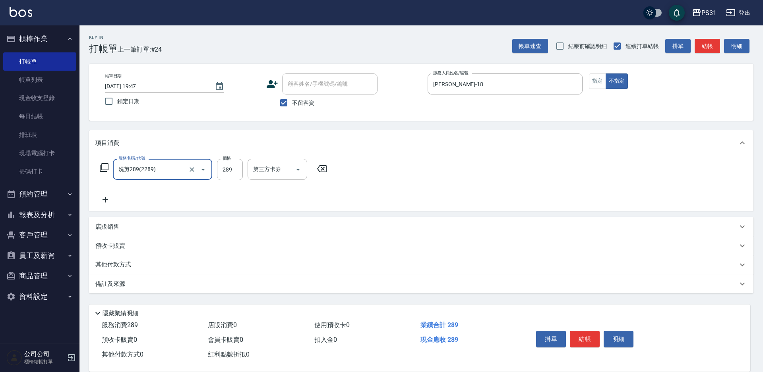
type input "洗剪289(2289)"
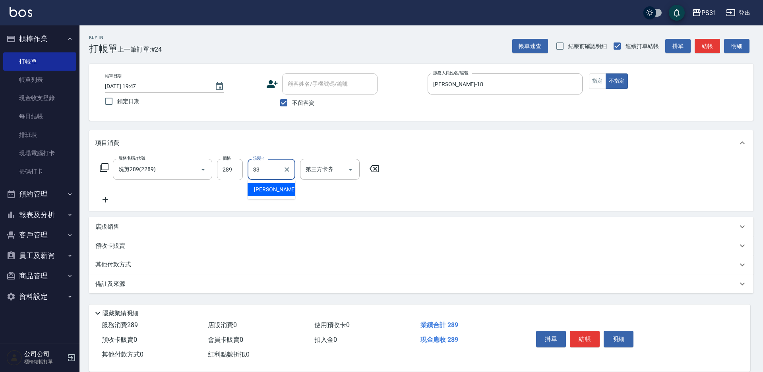
type input "[PERSON_NAME]-33"
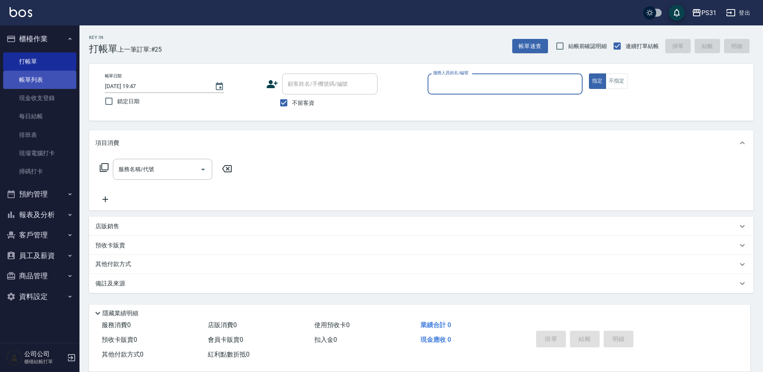
click at [56, 78] on link "帳單列表" at bounding box center [39, 80] width 73 height 18
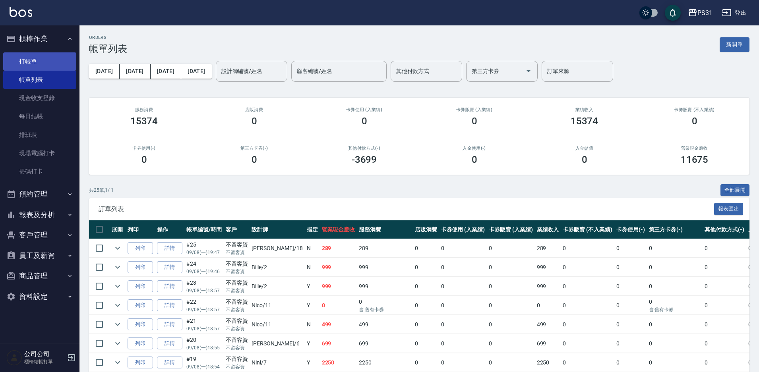
click at [51, 61] on link "打帳單" at bounding box center [39, 61] width 73 height 18
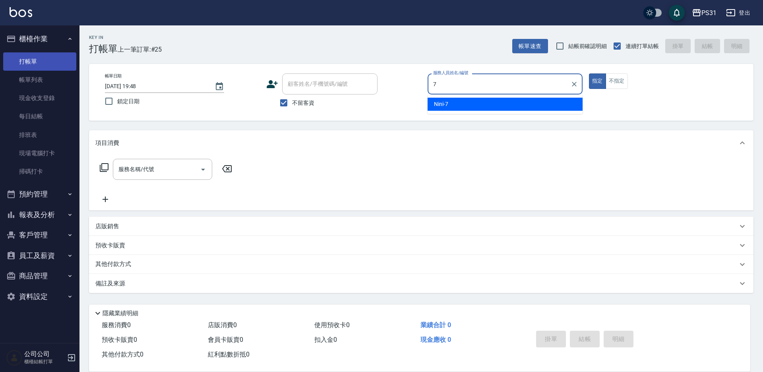
type input "Nini-7"
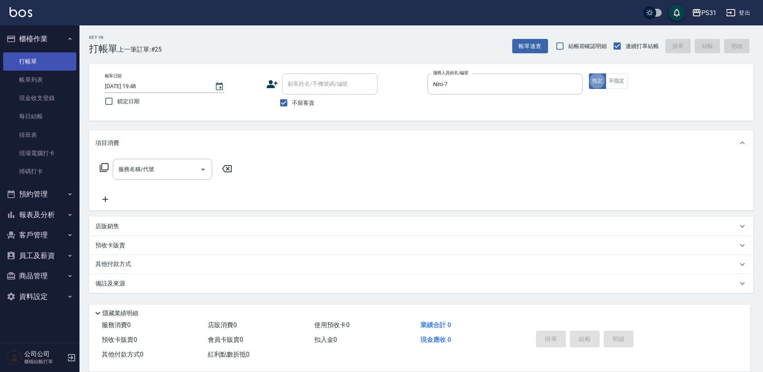
type button "true"
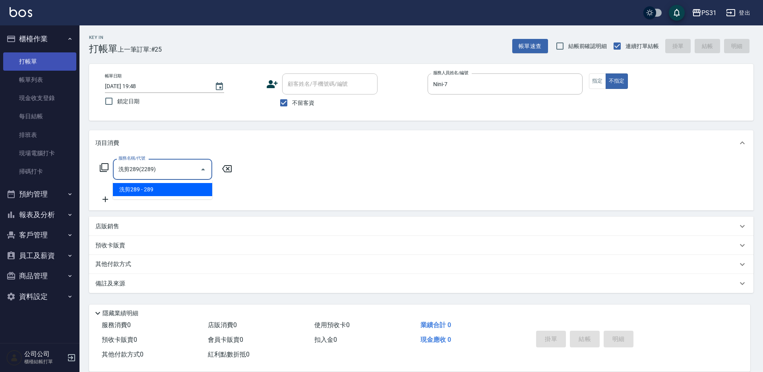
type input "洗剪289(2289)"
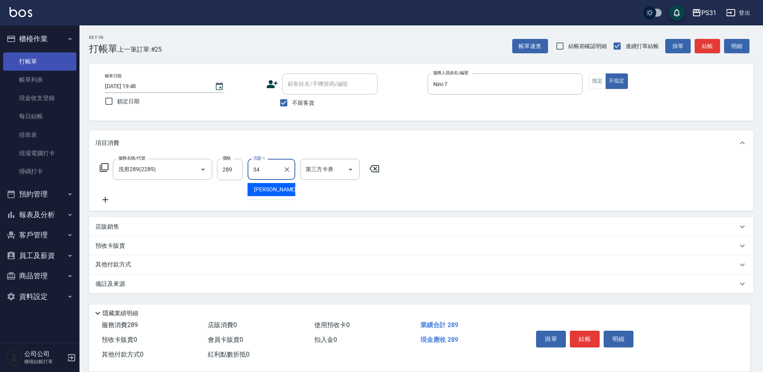
type input "[PERSON_NAME]-34"
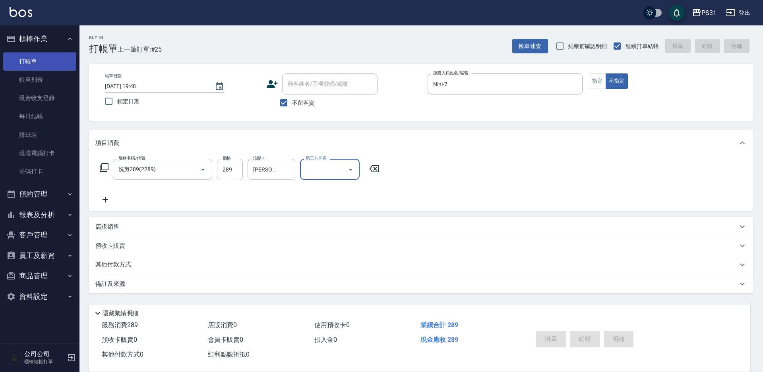
type input "2025/09/08 19:58"
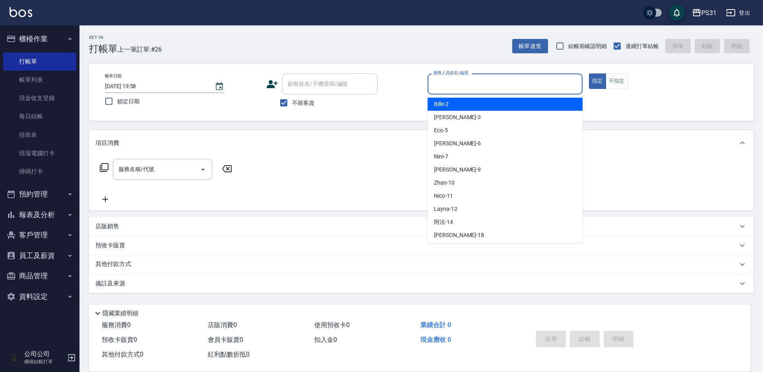
click at [541, 84] on input "服務人員姓名/編號" at bounding box center [505, 84] width 148 height 14
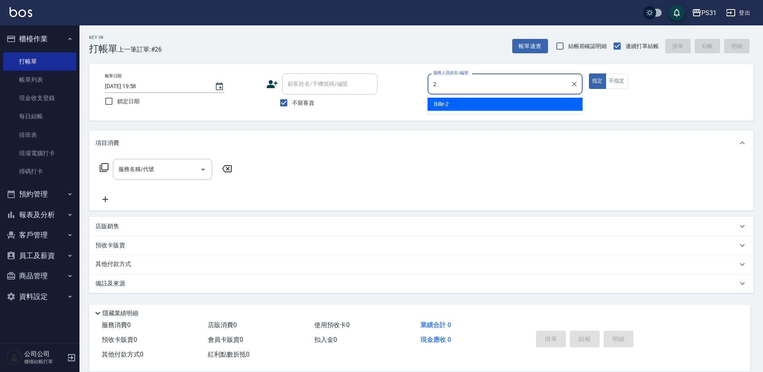
type input "Bille-2"
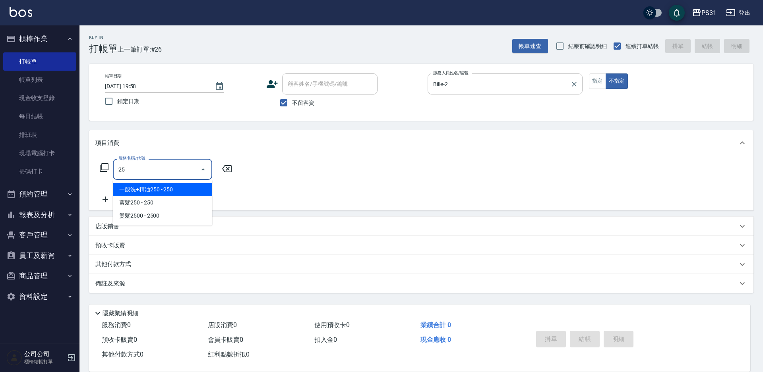
type input "2"
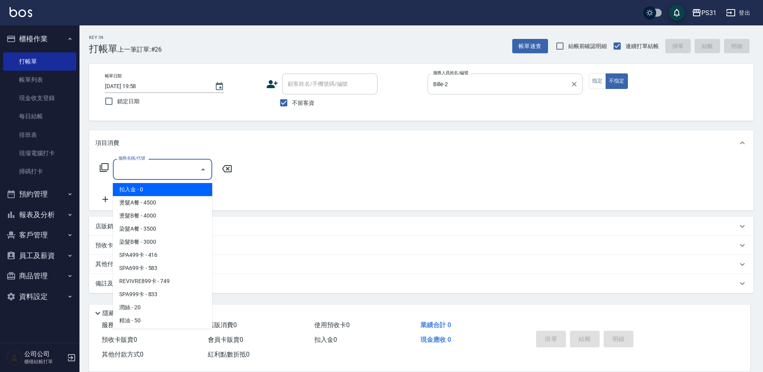
type input "7"
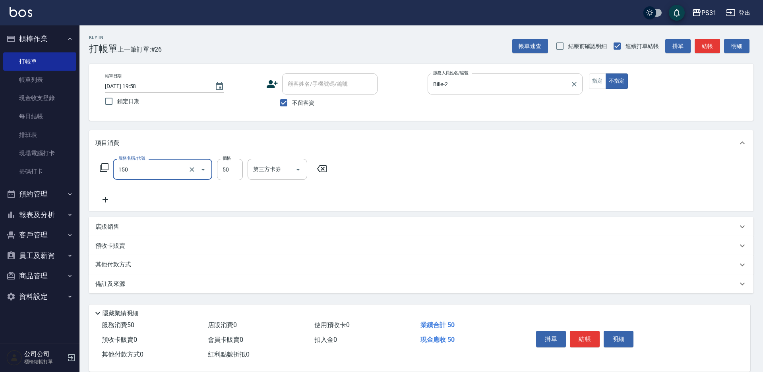
type input "精油(150)"
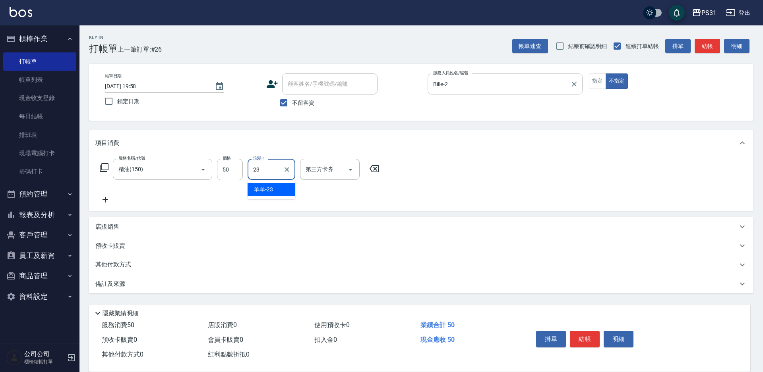
type input "羊羊-23"
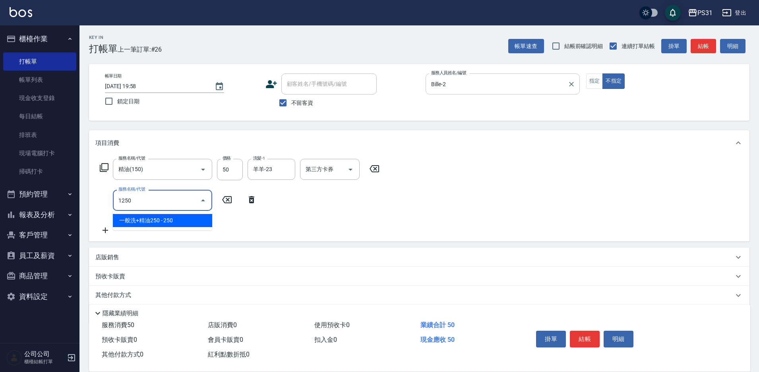
type input "一般洗+精油250(1250)"
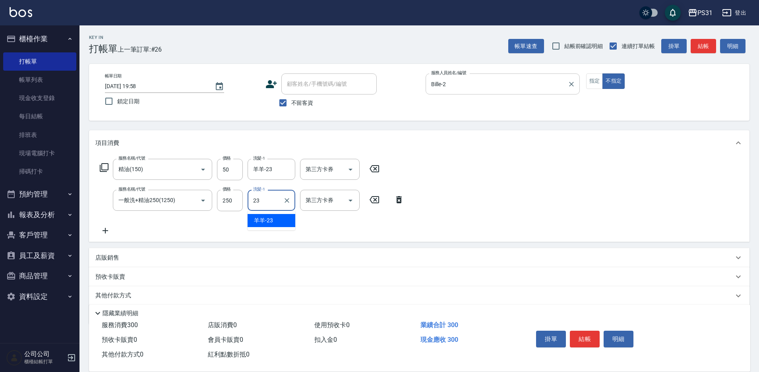
type input "羊羊-23"
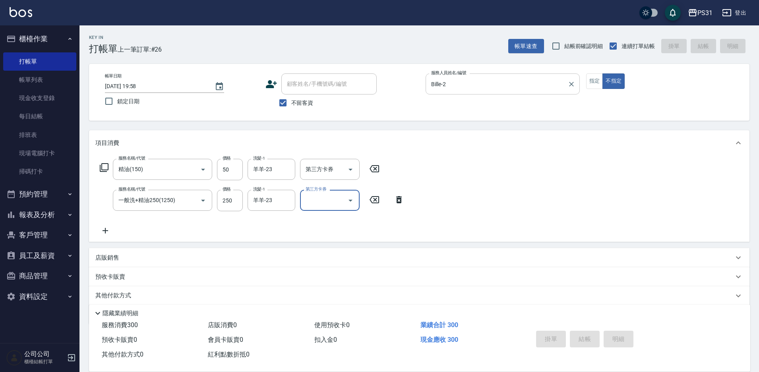
type input "[DATE] 20:12"
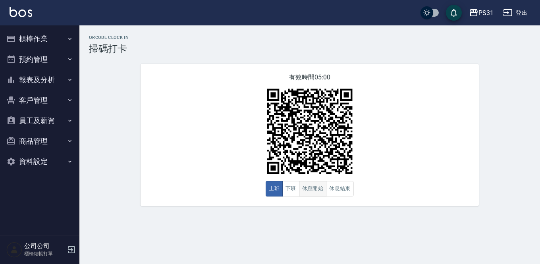
click at [299, 191] on button "休息開始" at bounding box center [313, 188] width 28 height 15
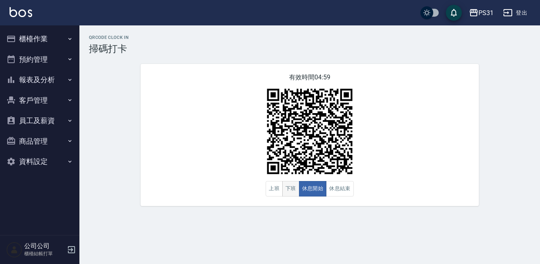
click at [294, 193] on button "下班" at bounding box center [290, 188] width 17 height 15
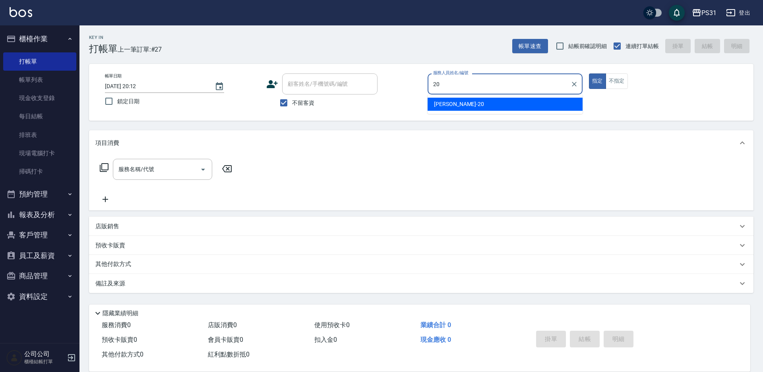
type input "[PERSON_NAME]-20"
type button "true"
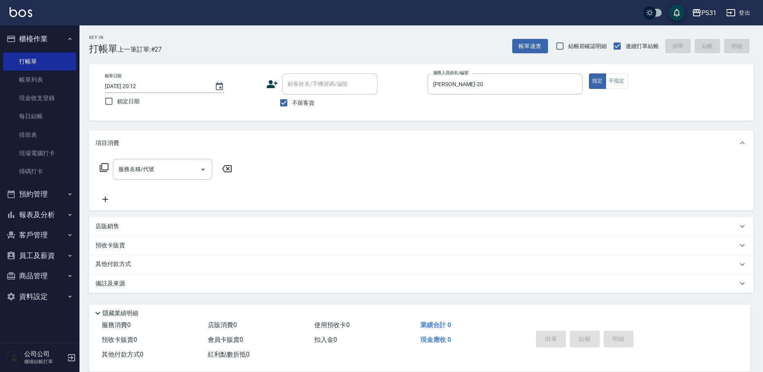
click at [95, 224] on p "店販銷售" at bounding box center [107, 226] width 24 height 8
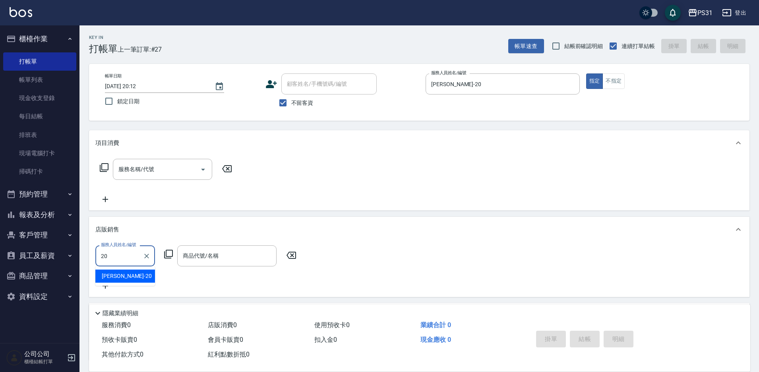
type input "[PERSON_NAME]-20"
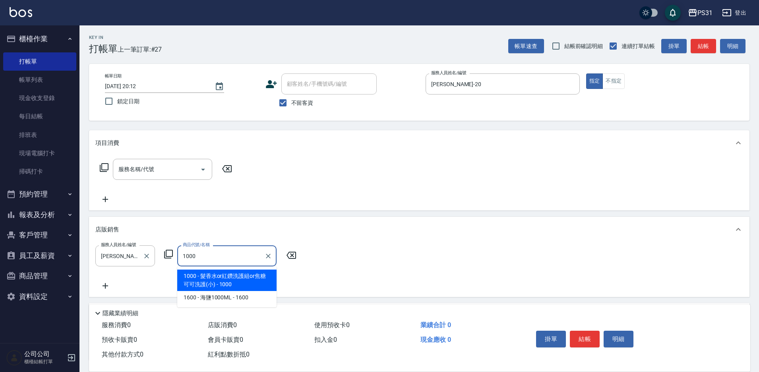
type input "髮香水or紅鑽洗護組or焦糖可可洗護(小)"
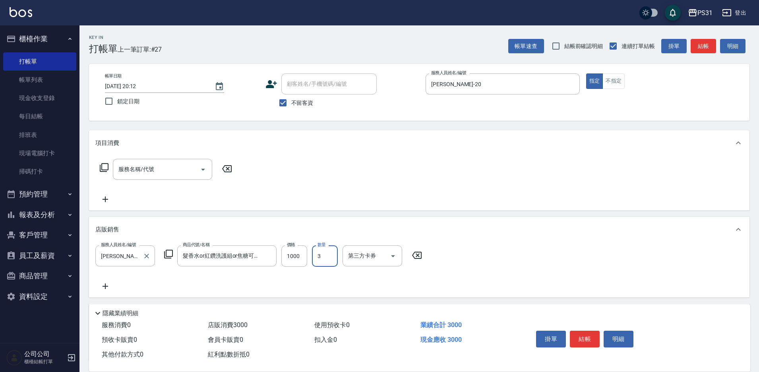
type input "3"
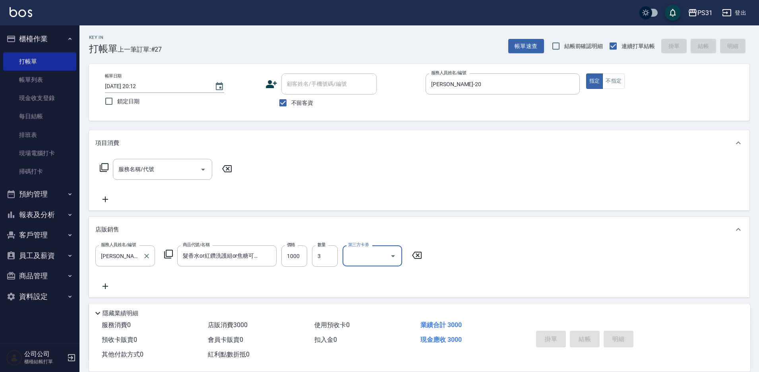
type input "[DATE] 20:56"
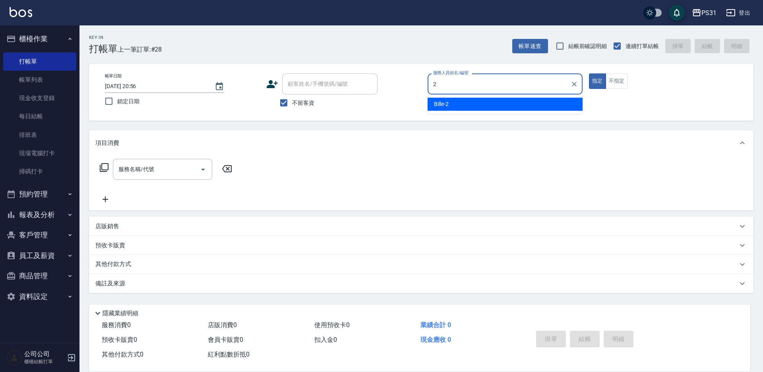
type input "Bille-2"
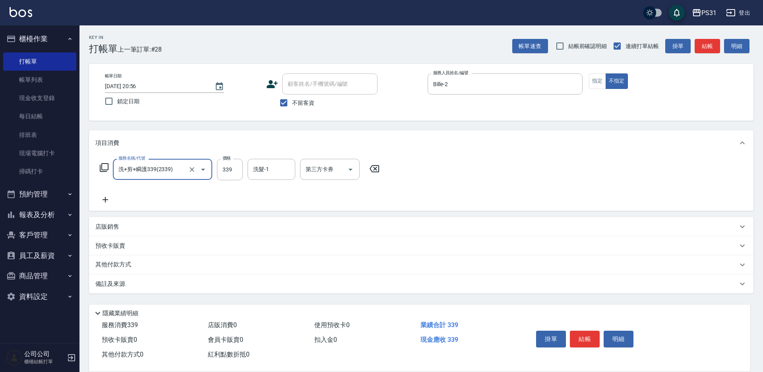
type input "洗+剪+瞬護339(2339)"
type input "[PERSON_NAME]-34"
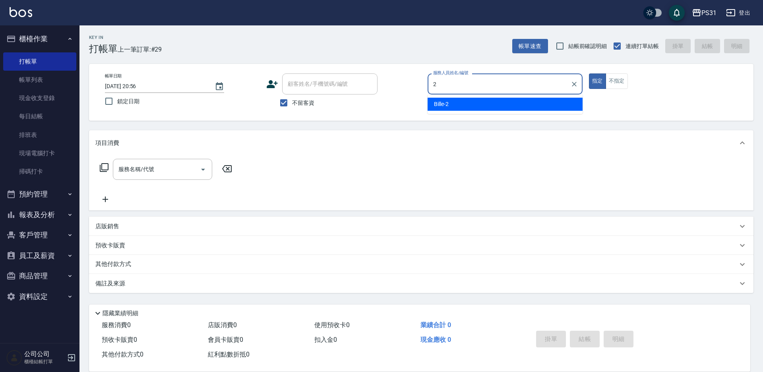
type input "Bille-2"
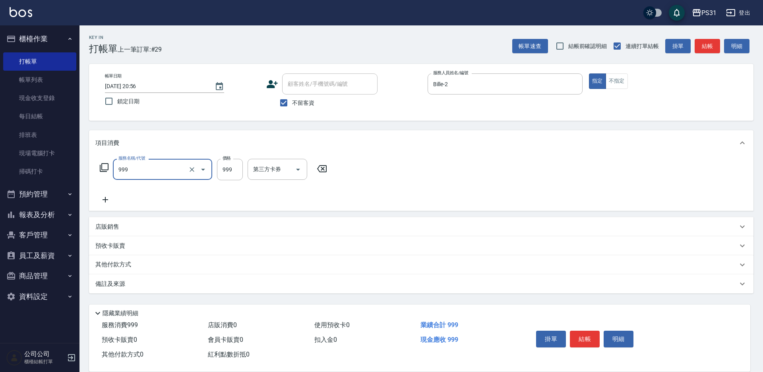
type input "精油套餐999(999)"
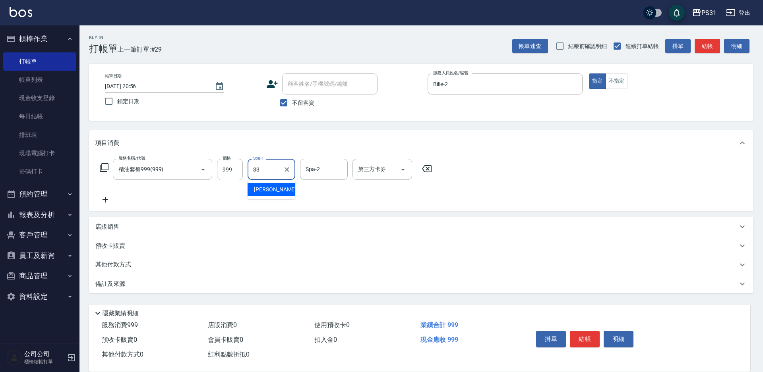
type input "[PERSON_NAME]-33"
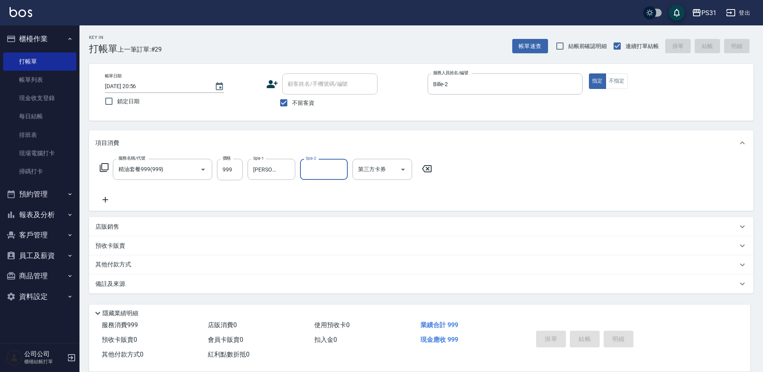
type input "[DATE] 20:57"
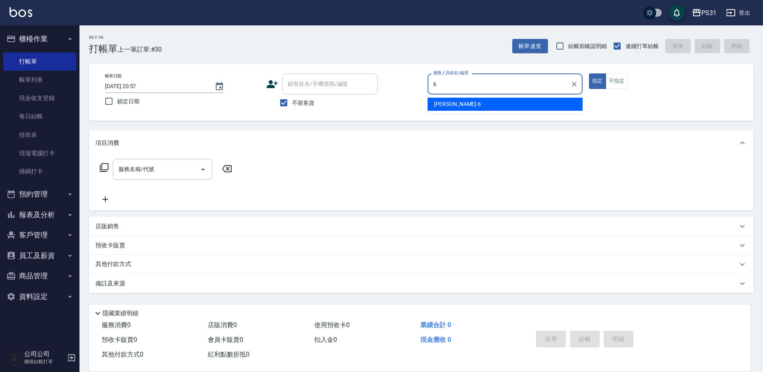
type input "Aki-6"
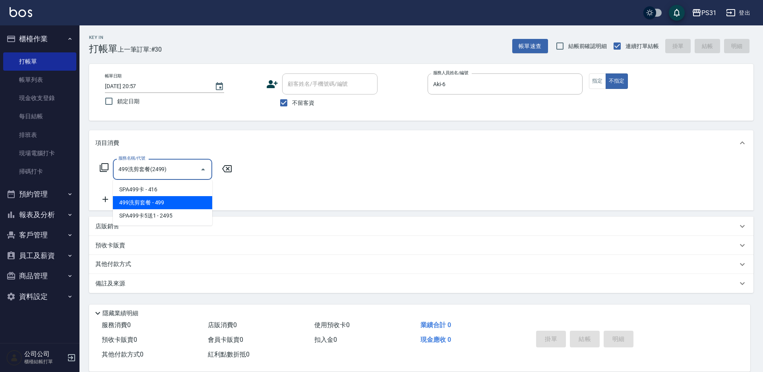
type input "499洗剪套餐(2499)"
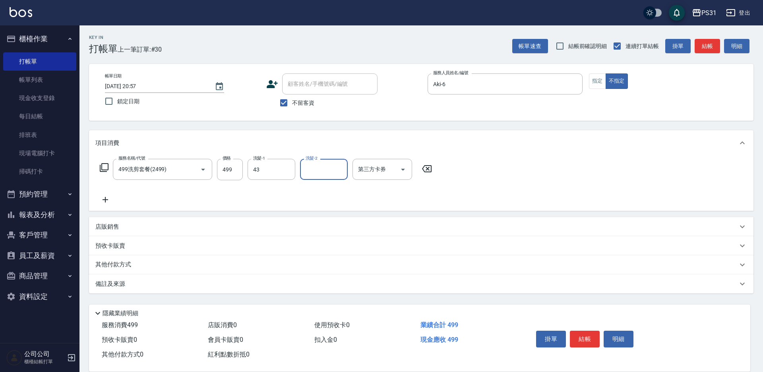
type input "豆豆-43"
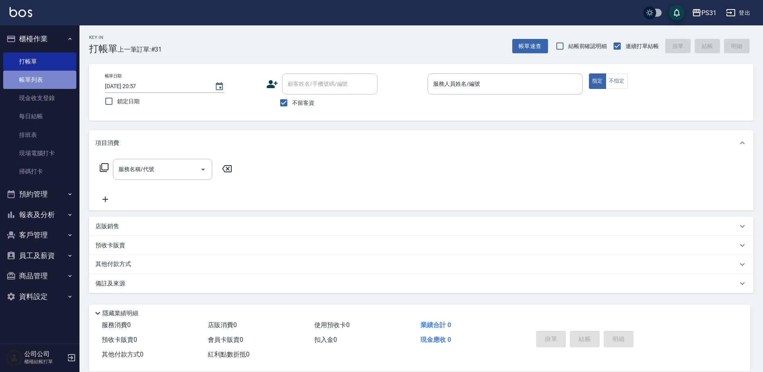
click at [44, 77] on link "帳單列表" at bounding box center [39, 80] width 73 height 18
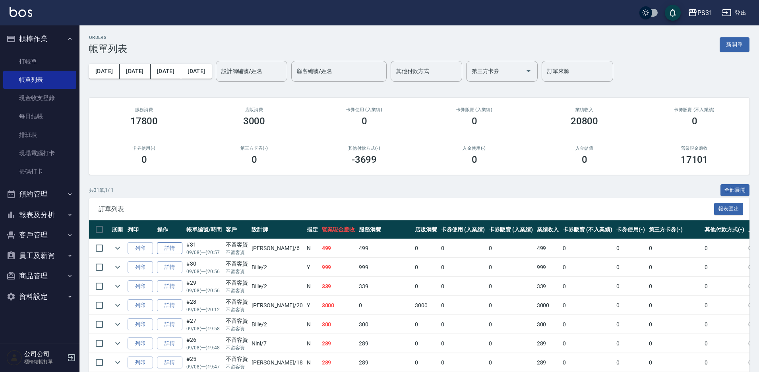
click at [174, 248] on link "詳情" at bounding box center [169, 248] width 25 height 12
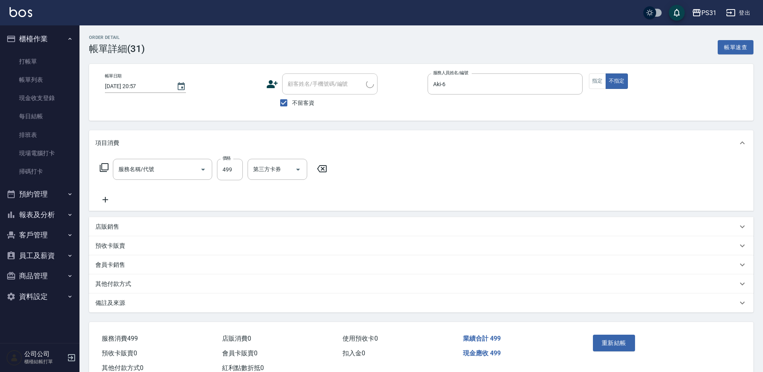
checkbox input "true"
type input "Aki-6"
type input "499洗剪套餐(2499)"
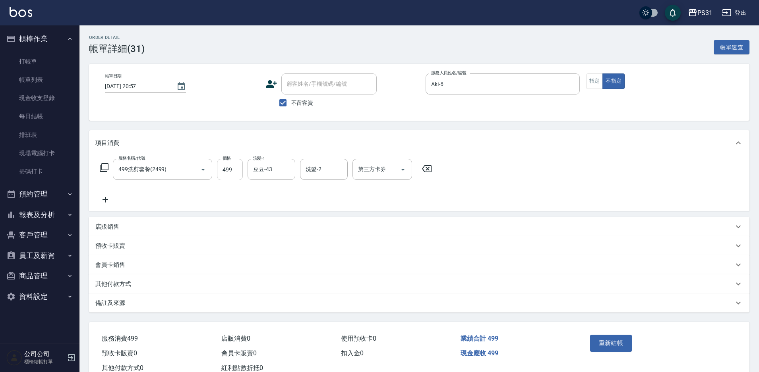
click at [232, 167] on input "499" at bounding box center [230, 169] width 26 height 21
type input "500"
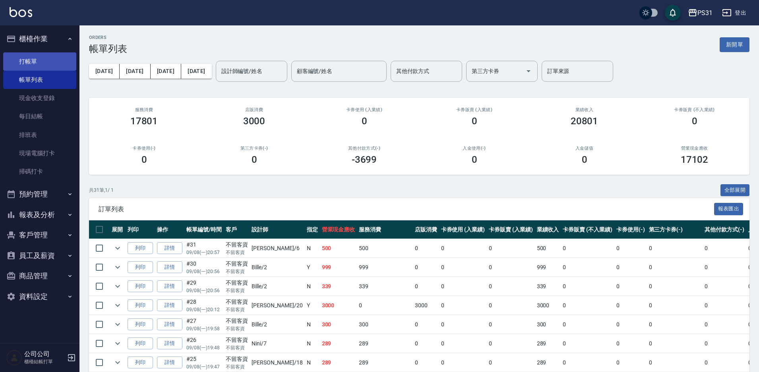
click at [60, 64] on link "打帳單" at bounding box center [39, 61] width 73 height 18
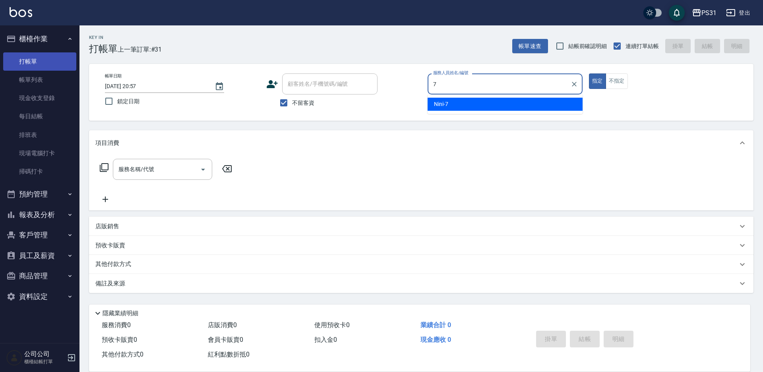
type input "Nini-7"
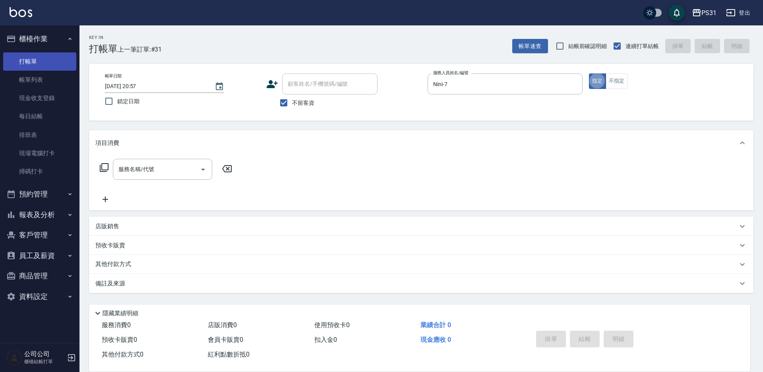
type button "true"
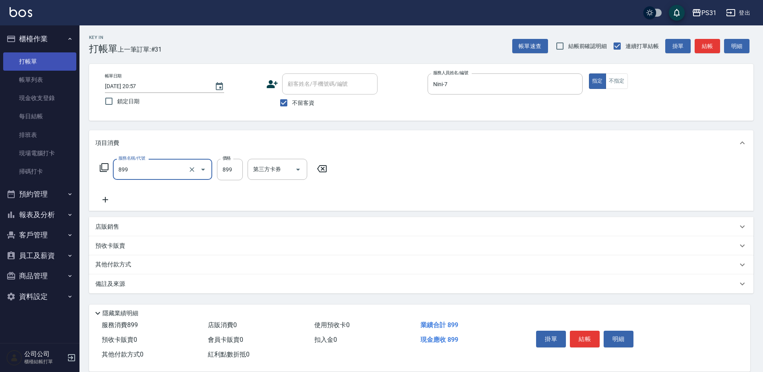
type input "899洗剪套餐(899)"
type input "799"
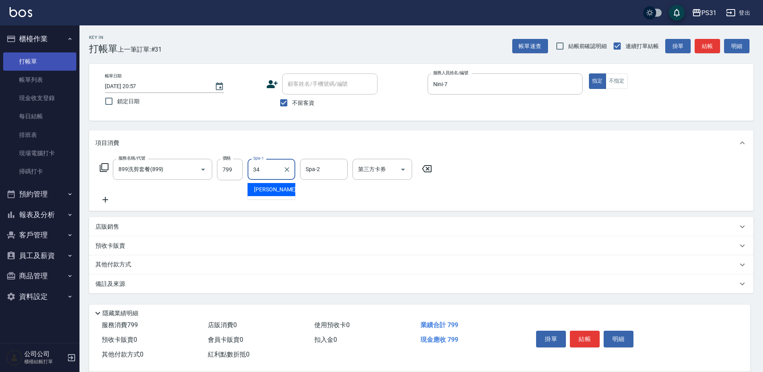
type input "[PERSON_NAME]-34"
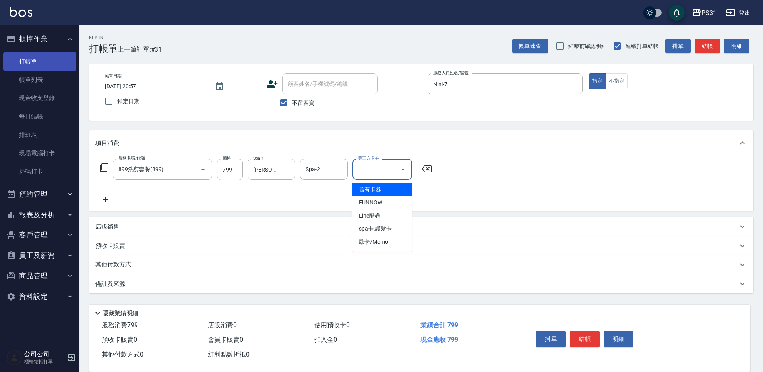
type input "舊有卡券"
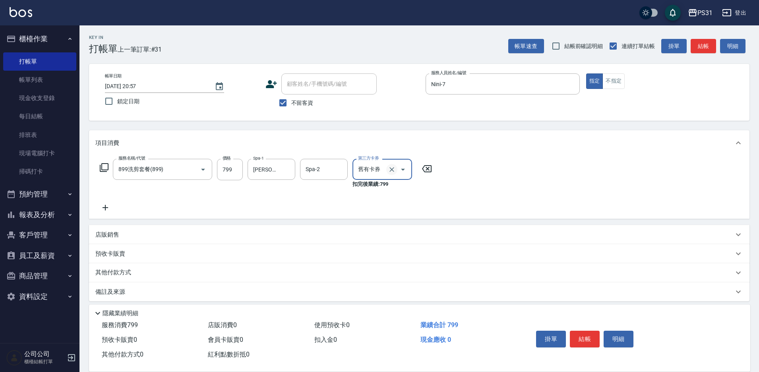
click at [393, 170] on icon "Clear" at bounding box center [392, 170] width 8 height 8
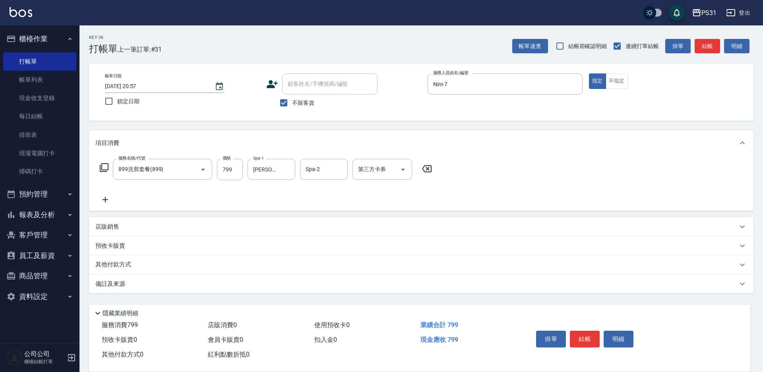
click at [466, 170] on div "服務名稱/代號 899洗剪套餐(899) 服務名稱/代號 價格 799 價格 Spa-1 鈺欣-34 Spa-1 Spa-2 Spa-2 第三方卡券 第三方卡券" at bounding box center [421, 183] width 664 height 55
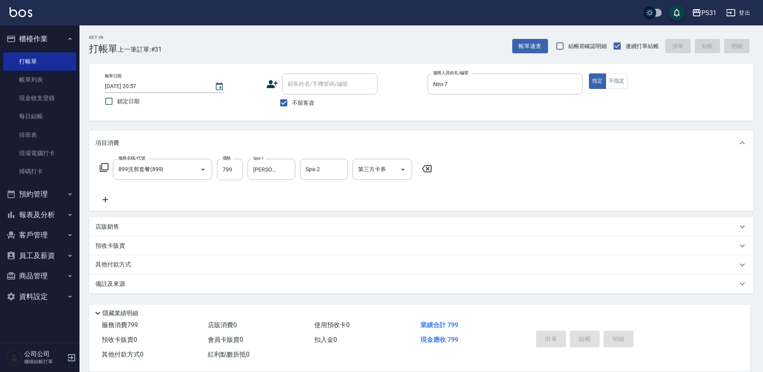
type input "[DATE] 20:58"
click at [470, 92] on div "服務人員姓名/編號" at bounding box center [504, 83] width 155 height 21
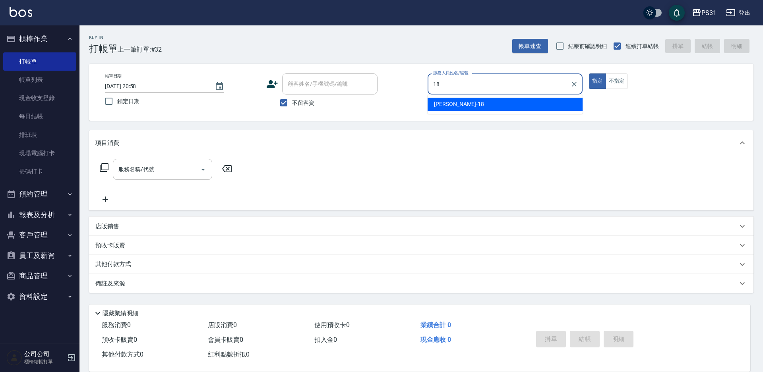
type input "[PERSON_NAME]-18"
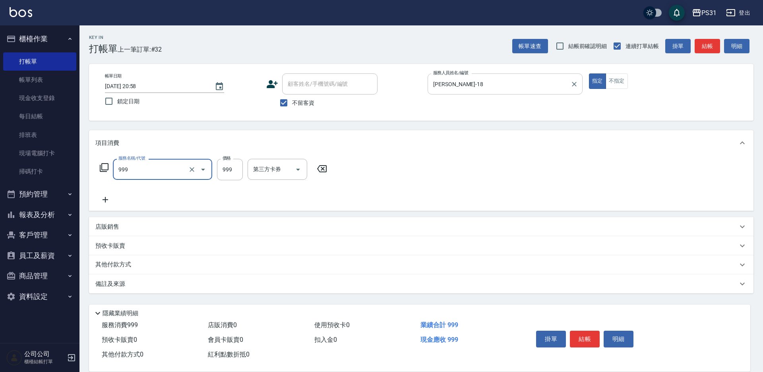
type input "精油套餐999(999)"
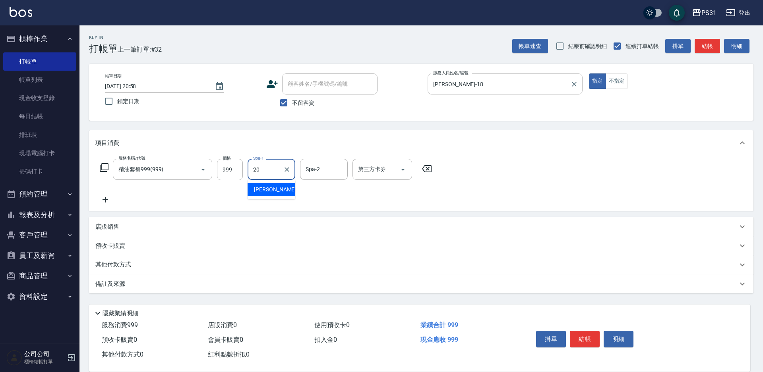
type input "[PERSON_NAME]-20"
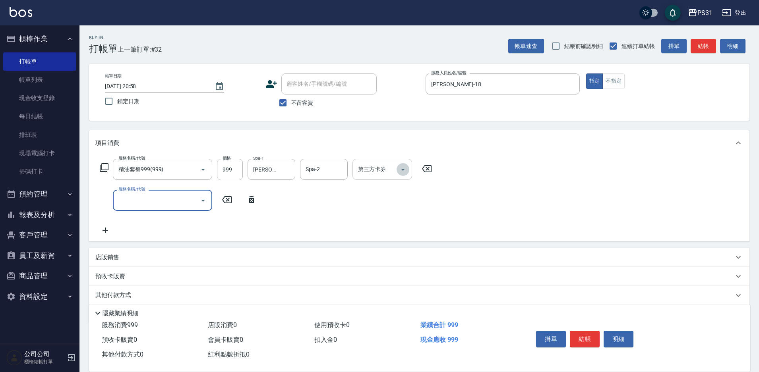
click at [404, 168] on icon "Open" at bounding box center [403, 170] width 10 height 10
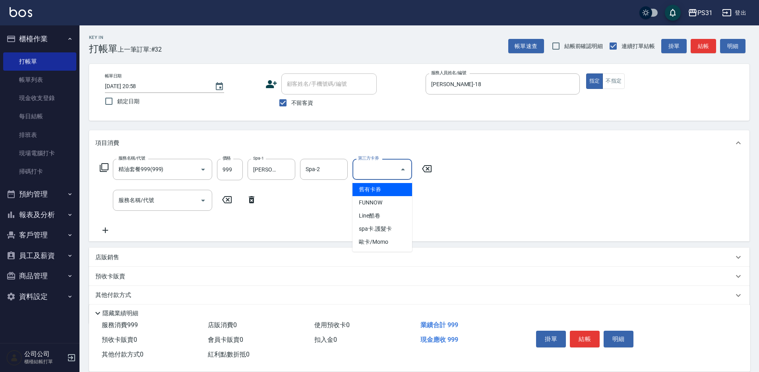
click at [402, 188] on span "舊有卡券" at bounding box center [382, 189] width 60 height 13
type input "舊有卡券"
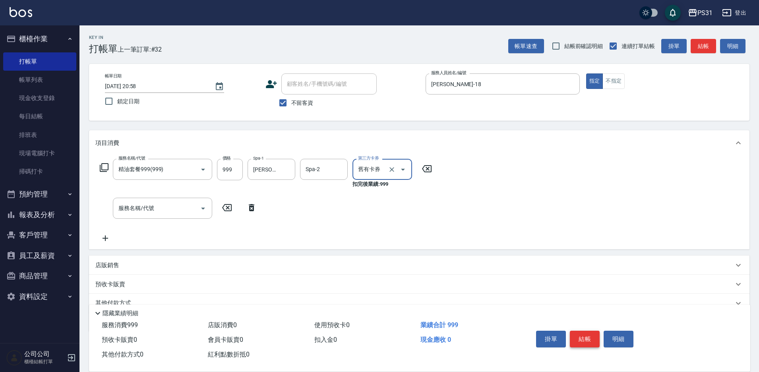
click at [586, 337] on button "結帳" at bounding box center [585, 339] width 30 height 17
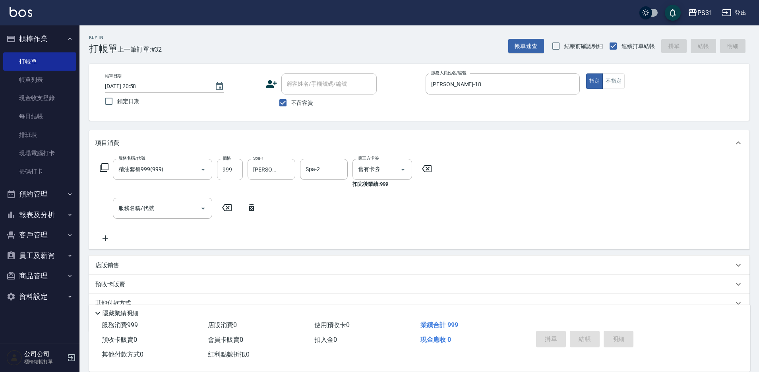
type input "[DATE] 21:02"
